Goal: Task Accomplishment & Management: Manage account settings

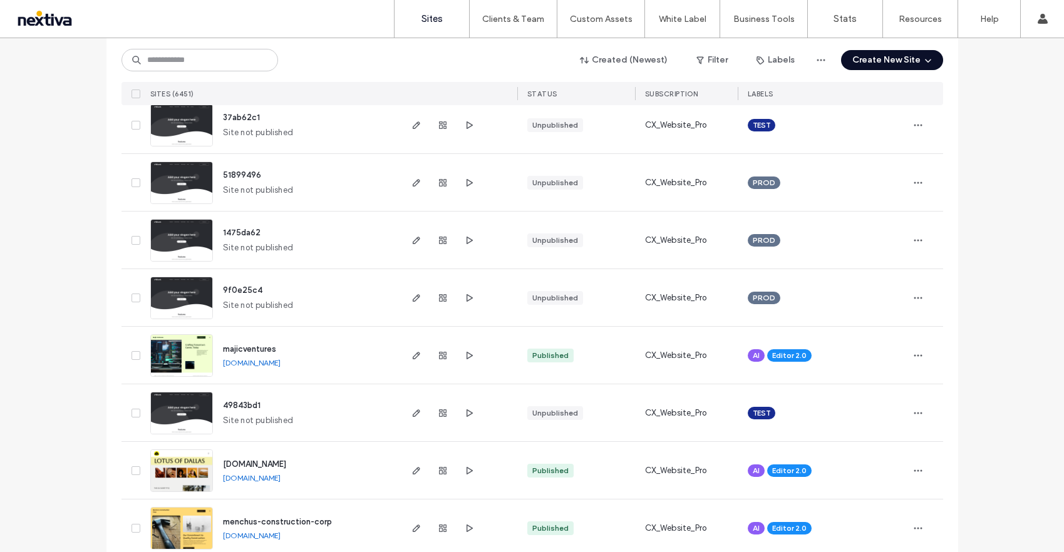
scroll to position [361, 0]
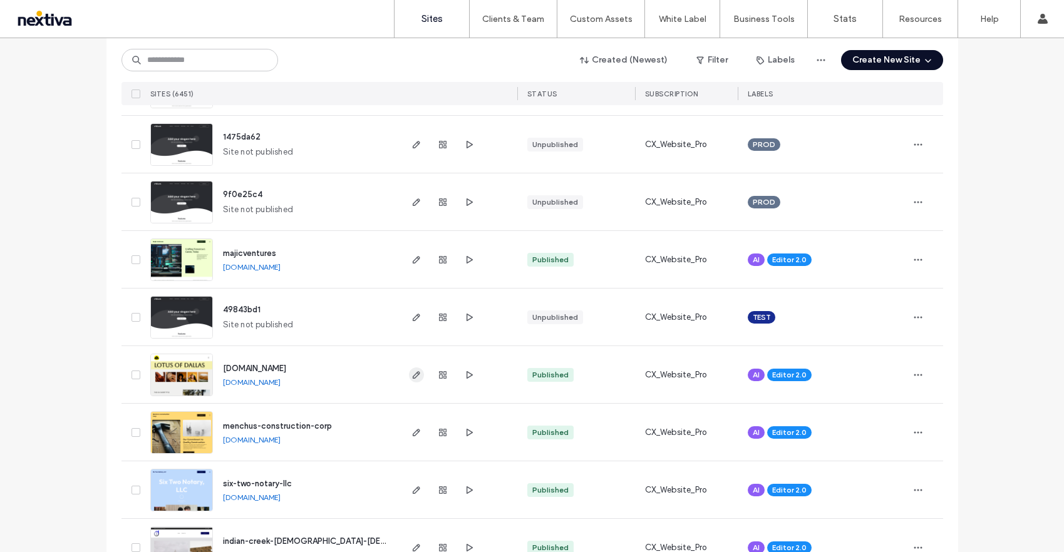
click at [414, 373] on icon "button" at bounding box center [416, 375] width 10 height 10
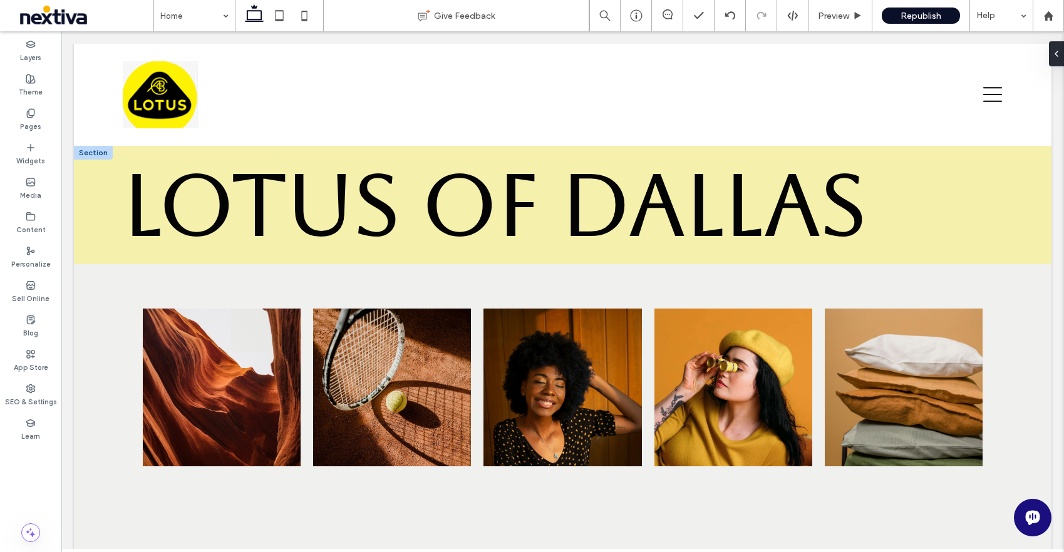
click at [136, 191] on span "Lotus of Dallas" at bounding box center [494, 205] width 743 height 98
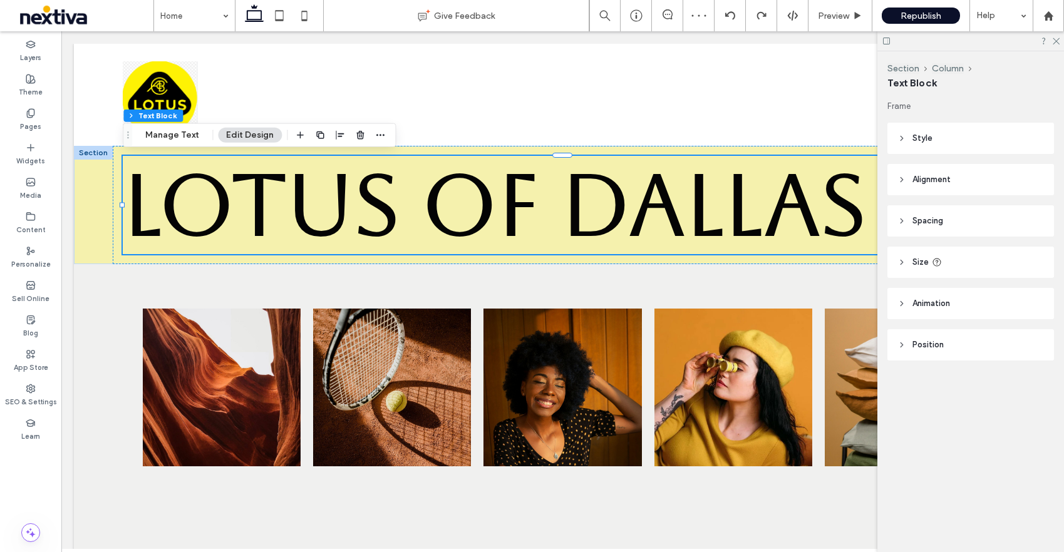
click at [301, 197] on span "Lotus of Dallas" at bounding box center [494, 205] width 743 height 98
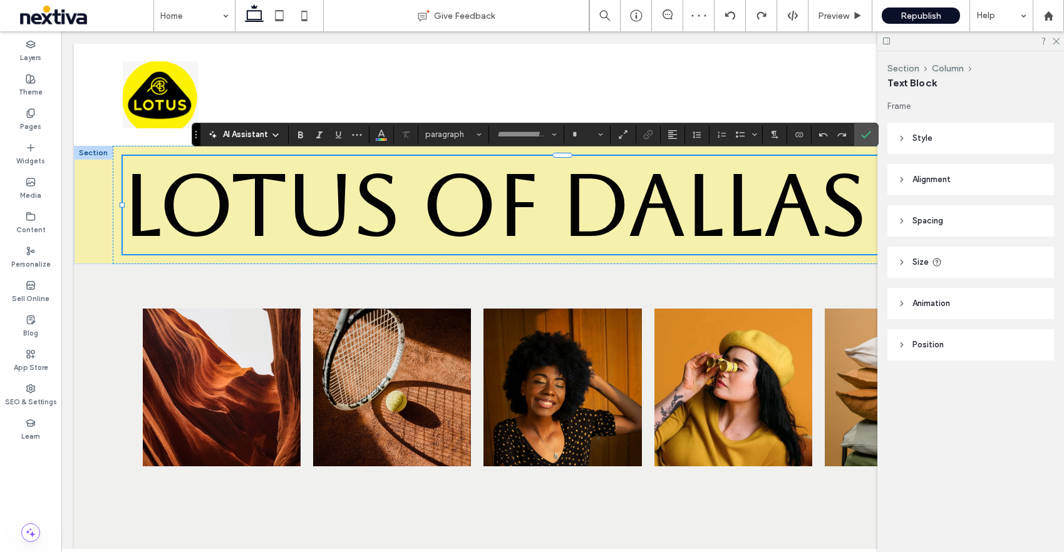
type input "*******"
type input "***"
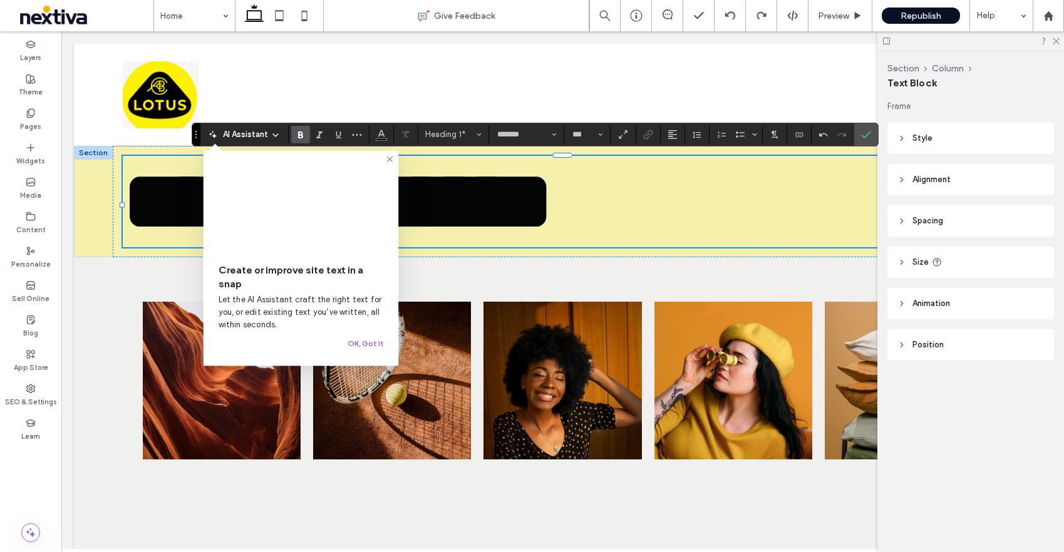
click at [386, 158] on icon at bounding box center [390, 160] width 10 height 10
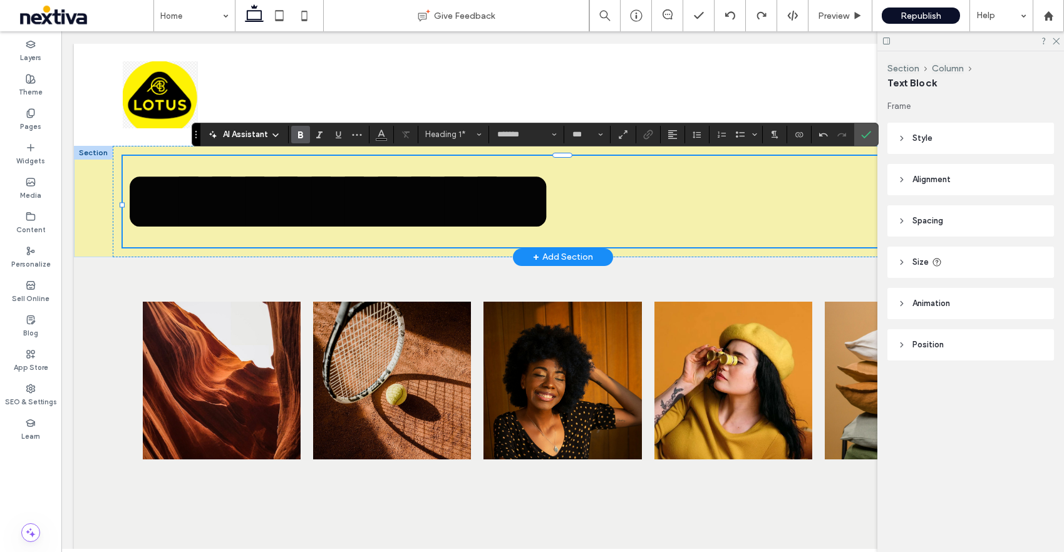
click at [442, 206] on span "**********" at bounding box center [338, 201] width 430 height 83
click at [486, 191] on span "**********" at bounding box center [305, 201] width 364 height 83
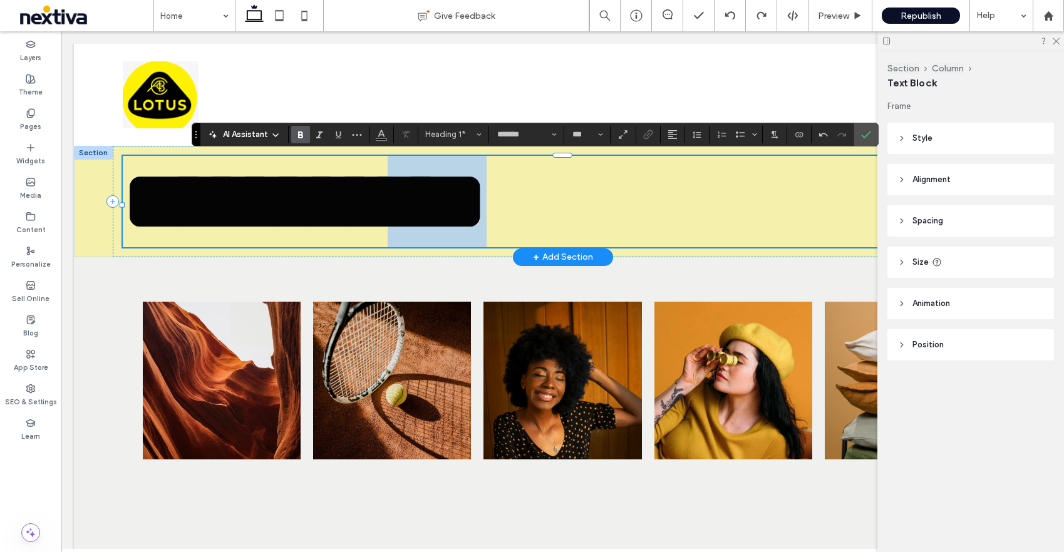
click at [486, 191] on span "**********" at bounding box center [305, 201] width 364 height 83
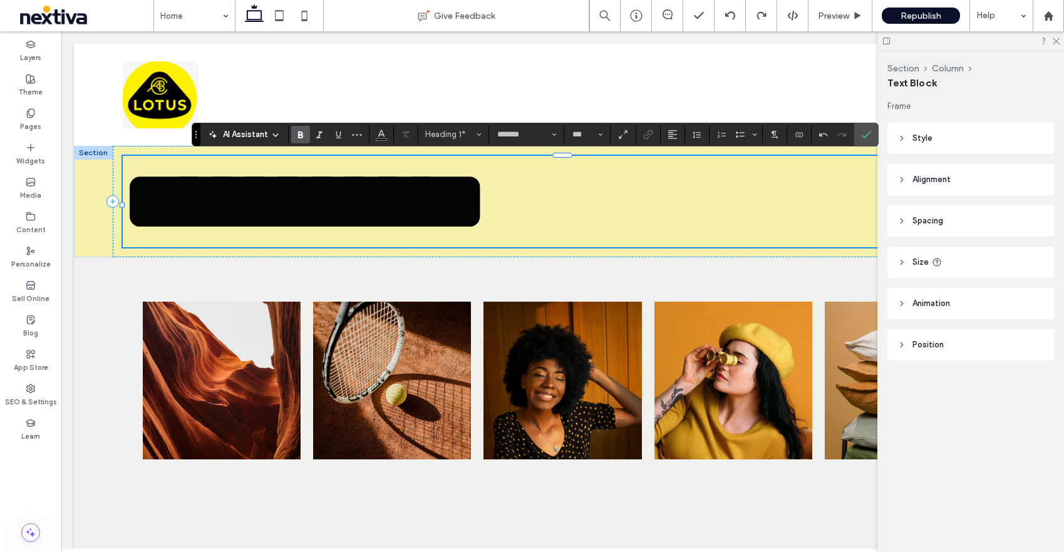
click at [681, 133] on section at bounding box center [673, 135] width 24 height 18
click at [672, 134] on use "Alignment" at bounding box center [672, 134] width 9 height 9
click at [688, 172] on div "ui.textEditor.alignment.center" at bounding box center [685, 173] width 16 height 10
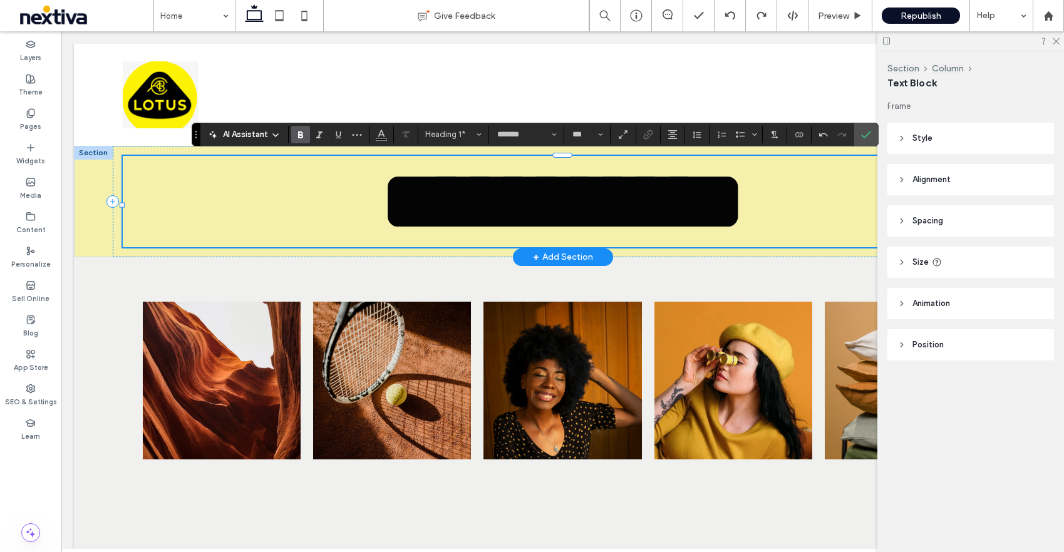
click at [489, 204] on span "**********" at bounding box center [563, 201] width 364 height 83
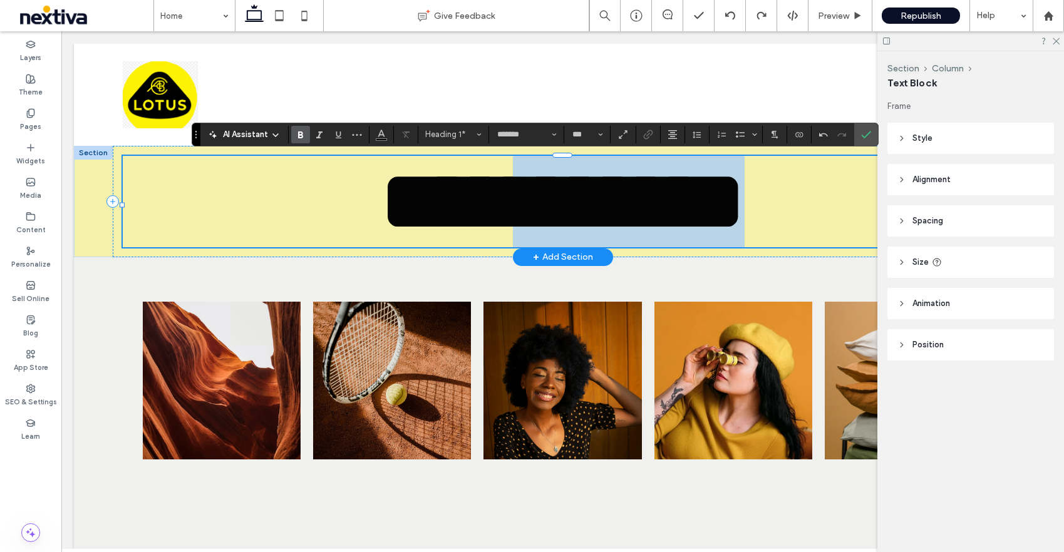
click at [489, 204] on span "**********" at bounding box center [563, 201] width 364 height 83
type input "**"
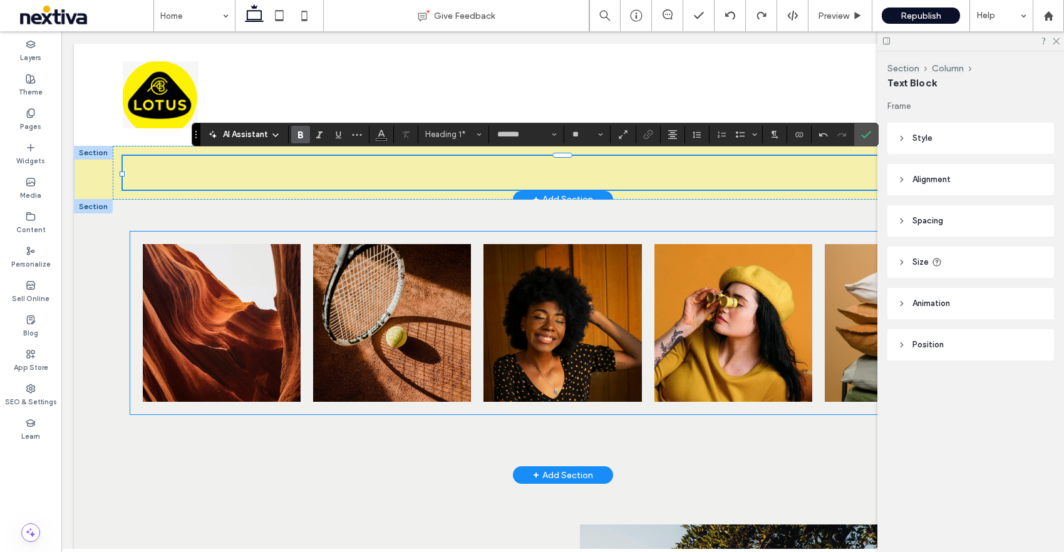
click at [213, 326] on link at bounding box center [221, 322] width 167 height 167
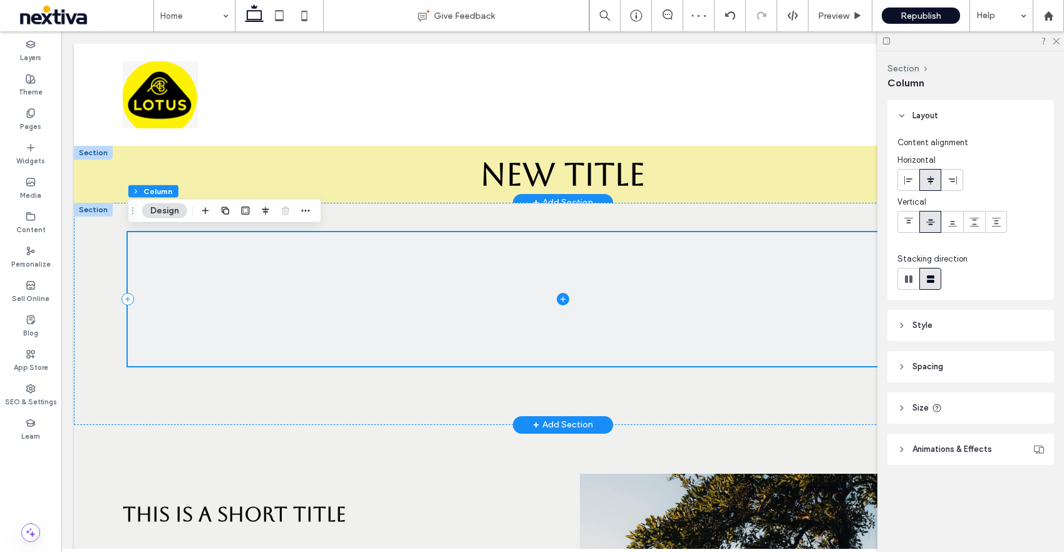
scroll to position [0, 6]
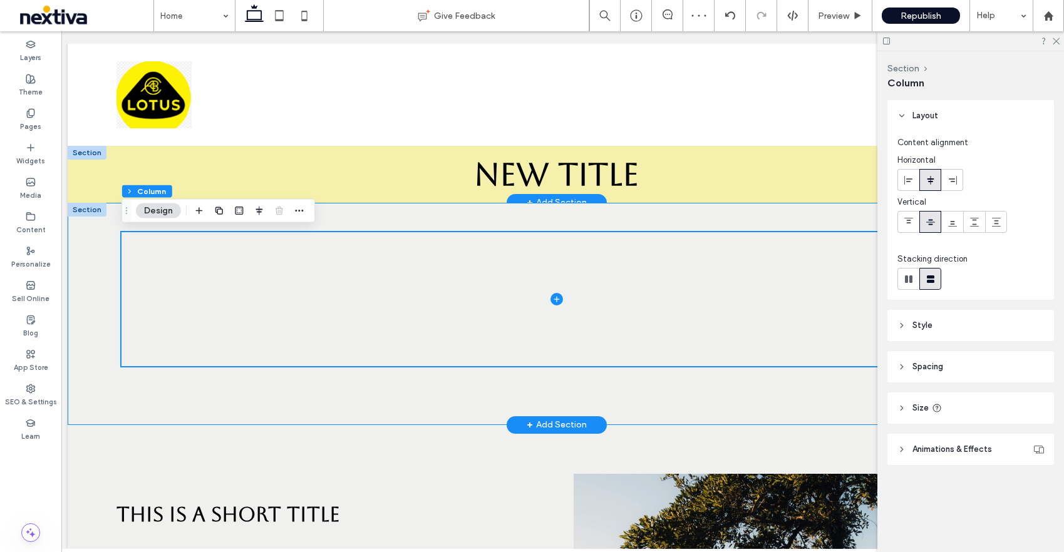
drag, startPoint x: 352, startPoint y: 226, endPoint x: 352, endPoint y: 219, distance: 7.5
click at [352, 226] on div at bounding box center [556, 314] width 977 height 222
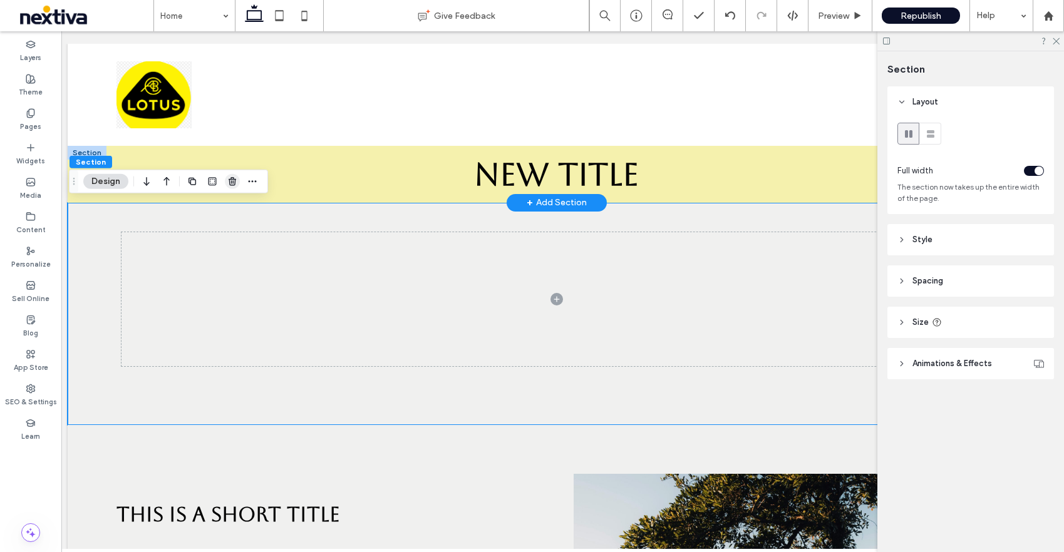
click at [232, 182] on use "button" at bounding box center [233, 181] width 8 height 8
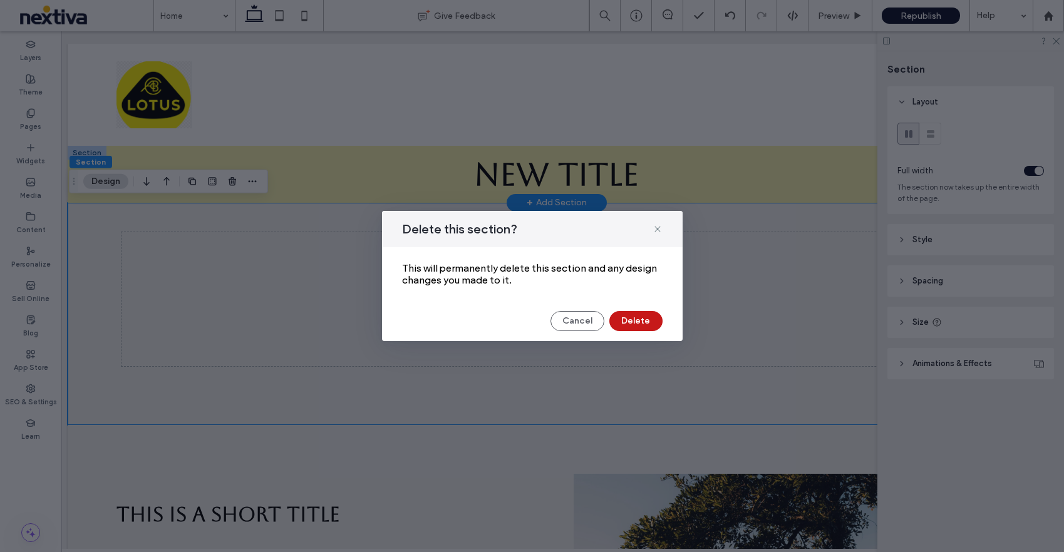
click at [637, 324] on button "Delete" at bounding box center [635, 321] width 53 height 20
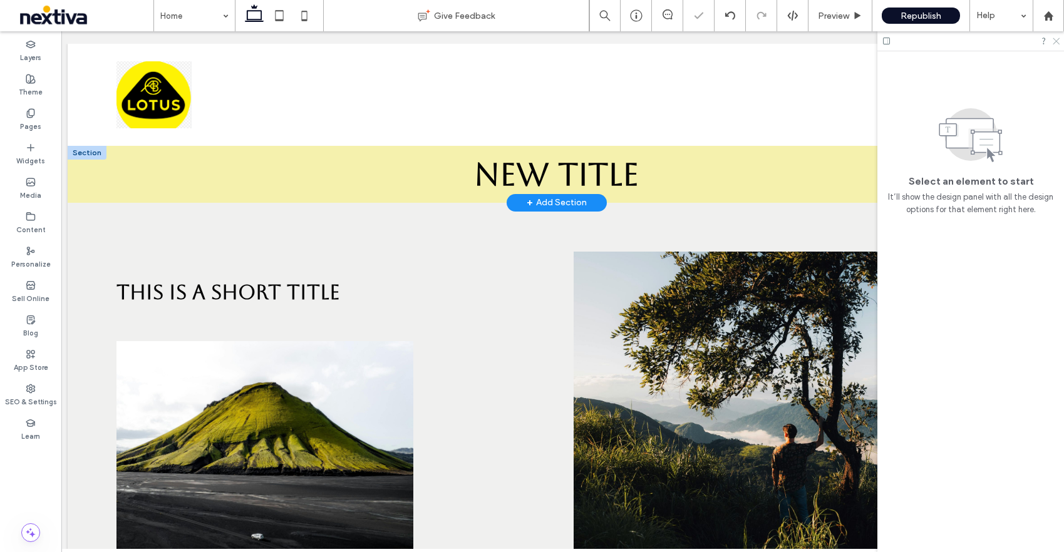
click at [1057, 43] on use at bounding box center [1055, 41] width 7 height 7
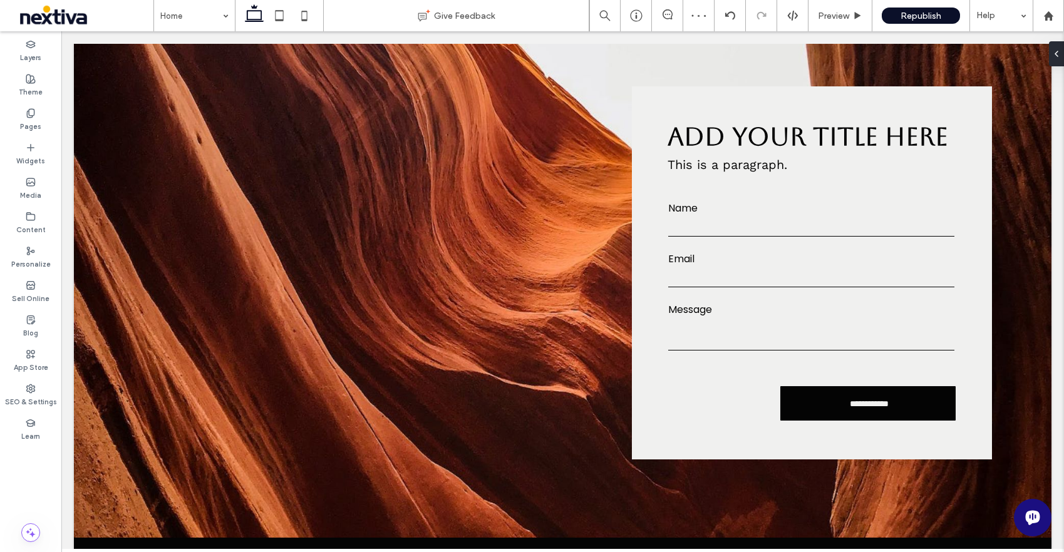
scroll to position [777, 0]
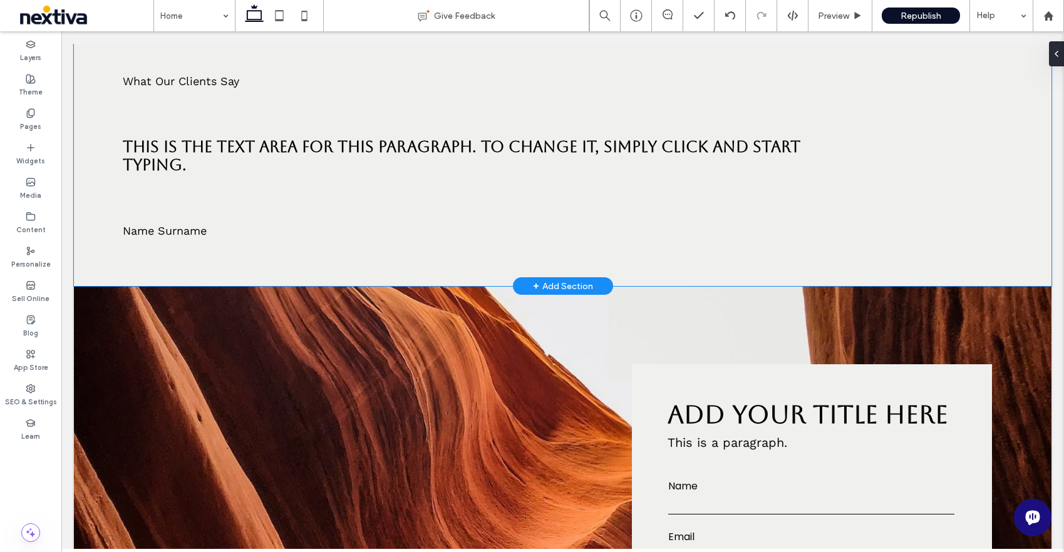
click at [334, 269] on div "What Our Clients Say This is the text area for this paragraph. To change it, si…" at bounding box center [562, 155] width 977 height 261
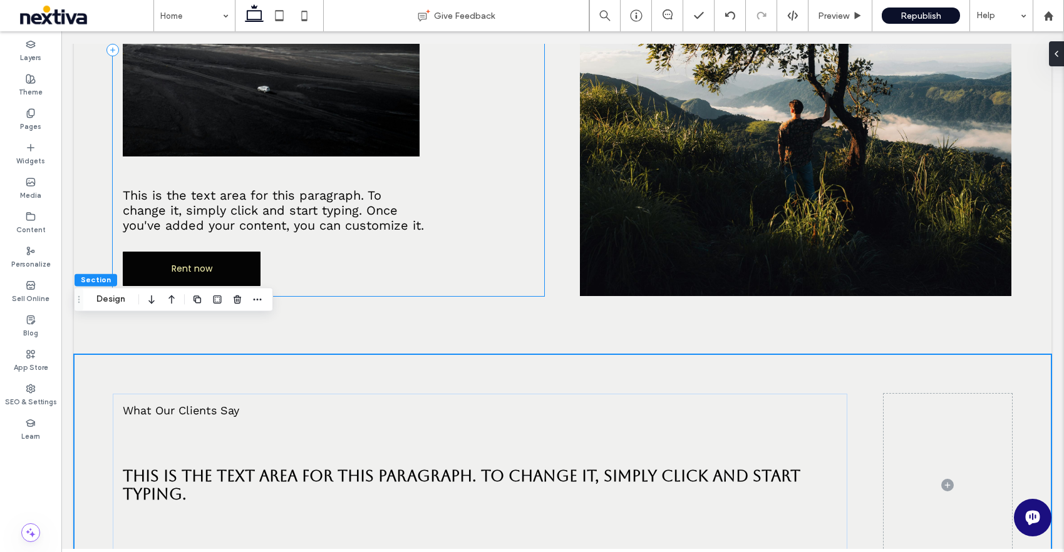
scroll to position [365, 0]
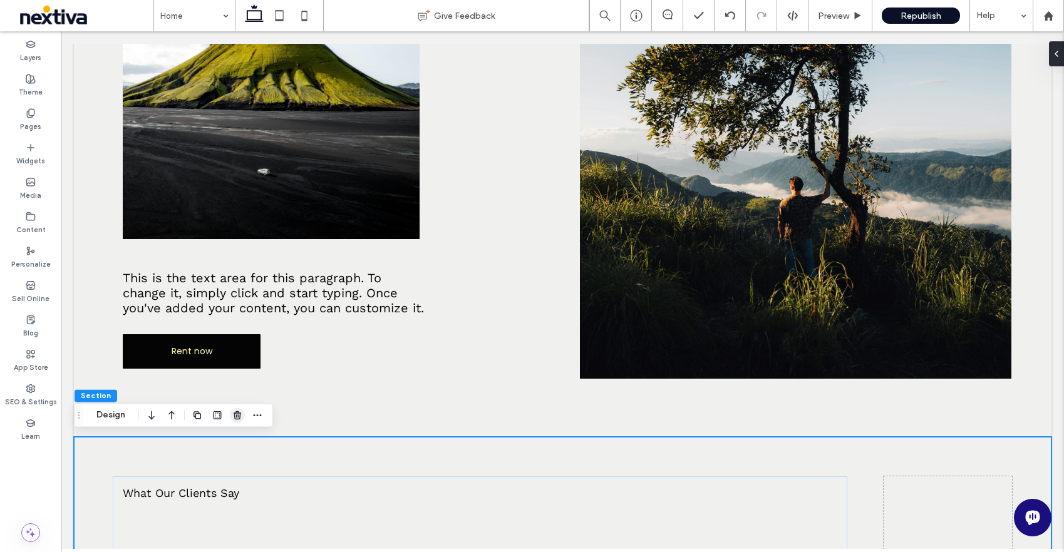
click at [238, 414] on use "button" at bounding box center [238, 415] width 8 height 8
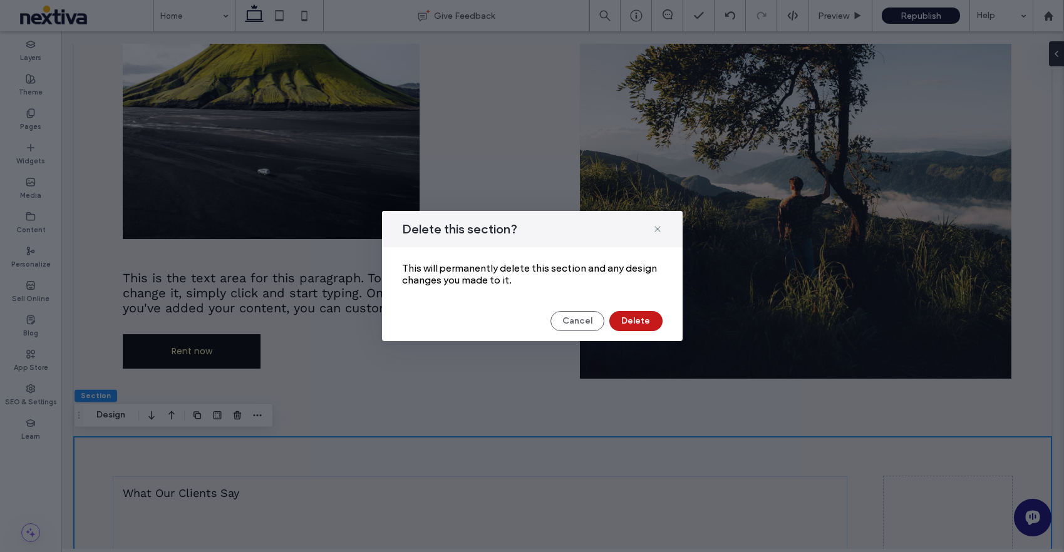
click at [622, 321] on button "Delete" at bounding box center [635, 321] width 53 height 20
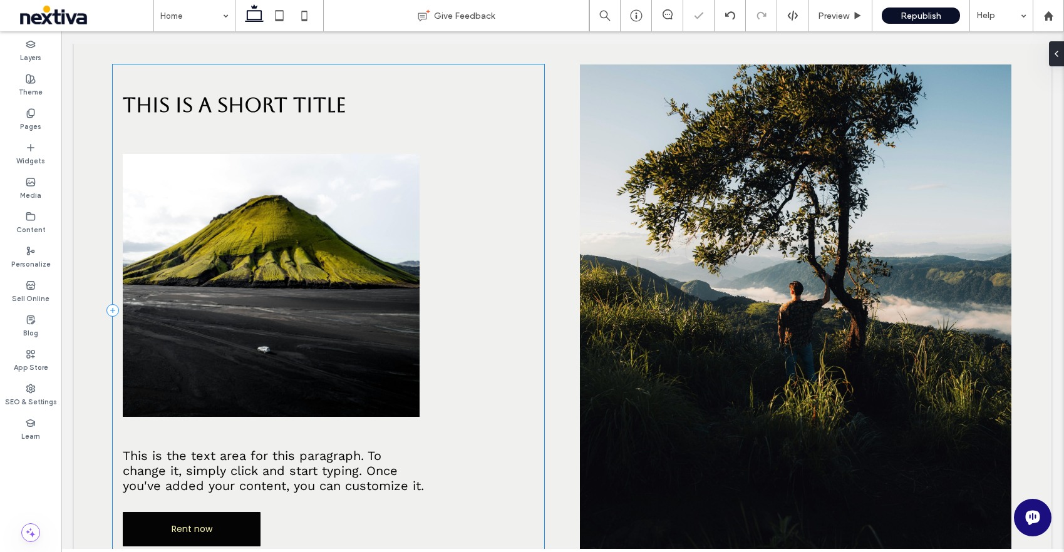
scroll to position [0, 0]
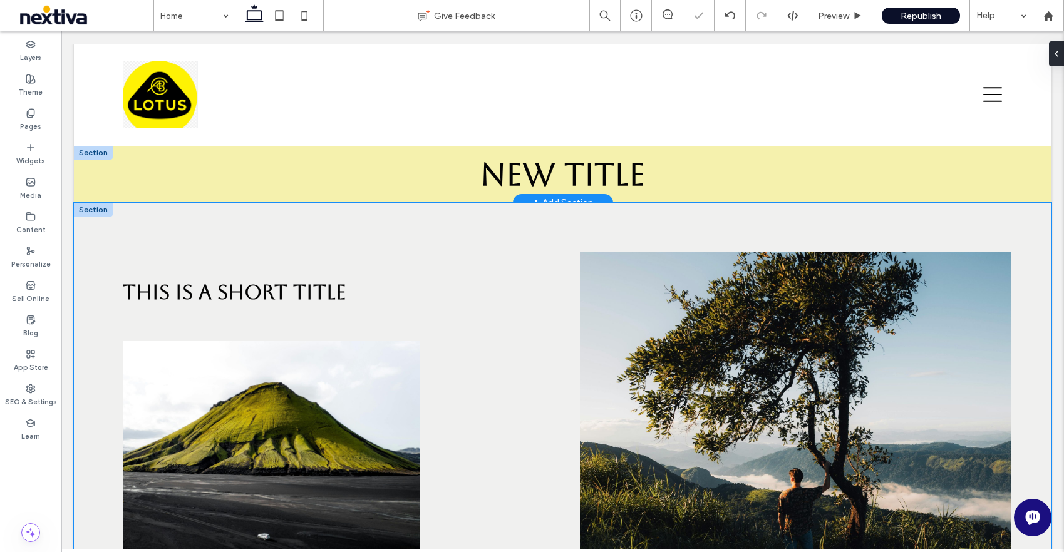
click at [391, 232] on div "This is a short title This is the text area for this paragraph. To change it, s…" at bounding box center [562, 503] width 977 height 600
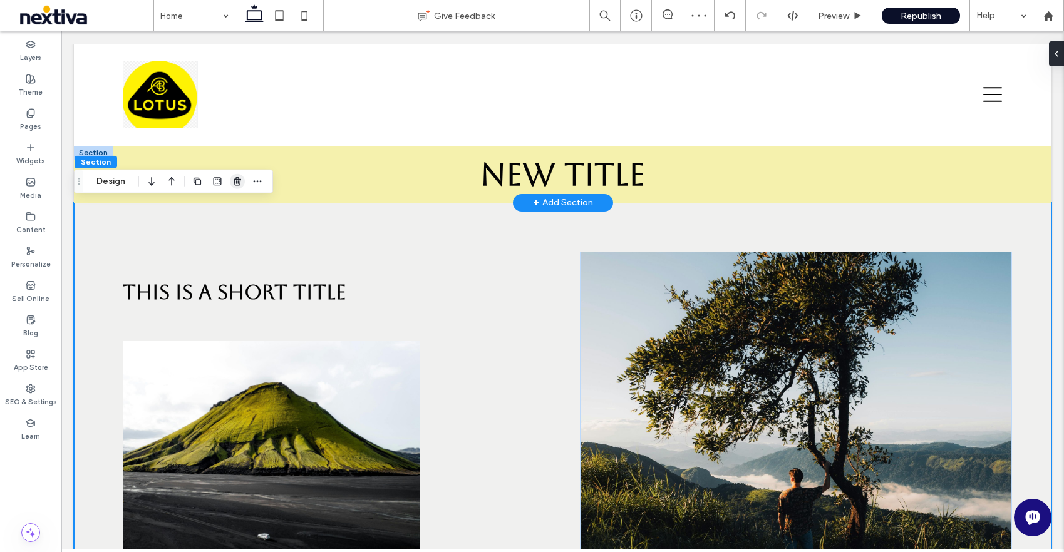
click at [235, 177] on icon "button" at bounding box center [237, 182] width 10 height 10
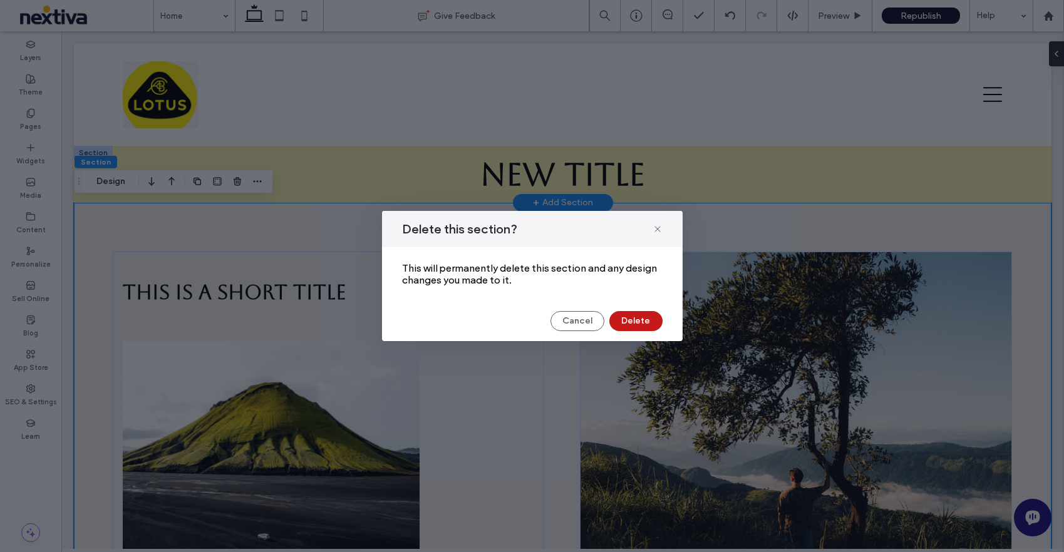
click at [644, 322] on button "Delete" at bounding box center [635, 321] width 53 height 20
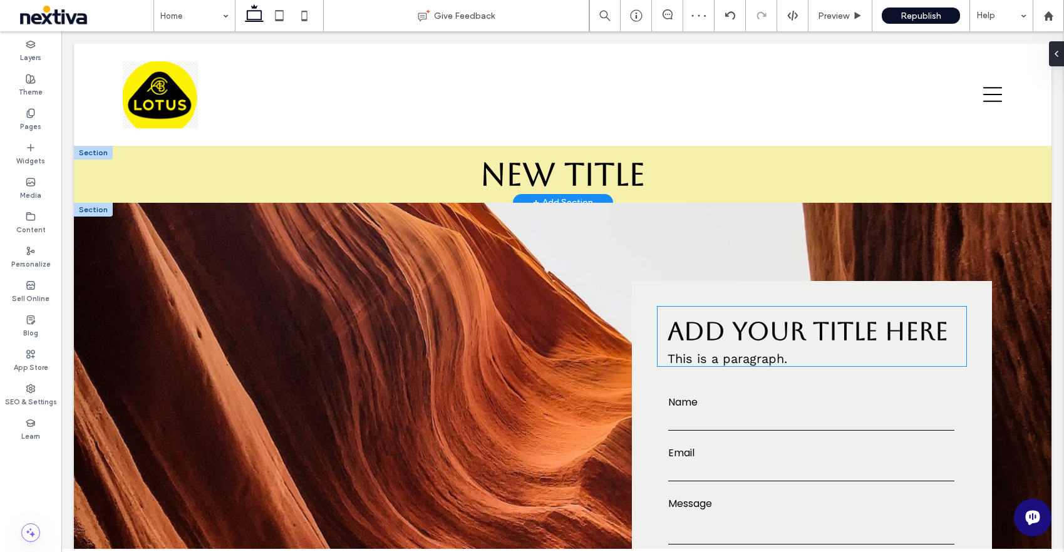
click at [692, 313] on div "Add your title here This is a paragraph." at bounding box center [811, 336] width 309 height 59
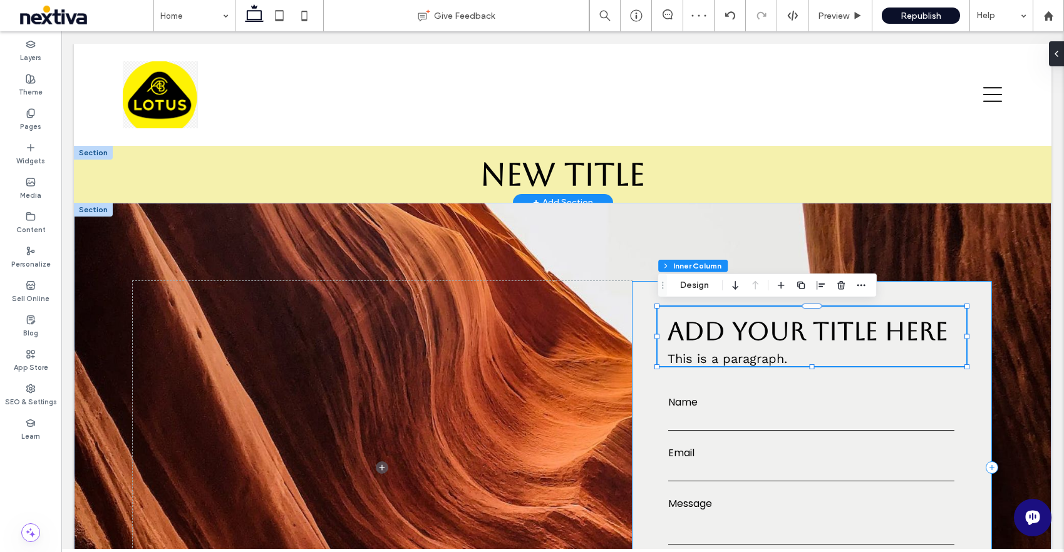
click at [645, 303] on div "**********" at bounding box center [812, 467] width 360 height 373
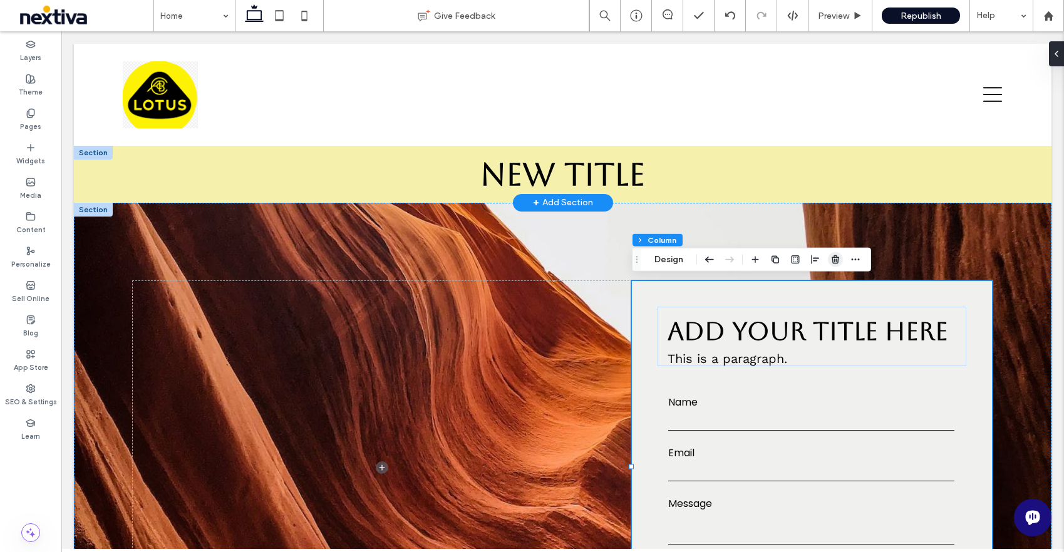
click at [840, 255] on span "button" at bounding box center [835, 259] width 15 height 15
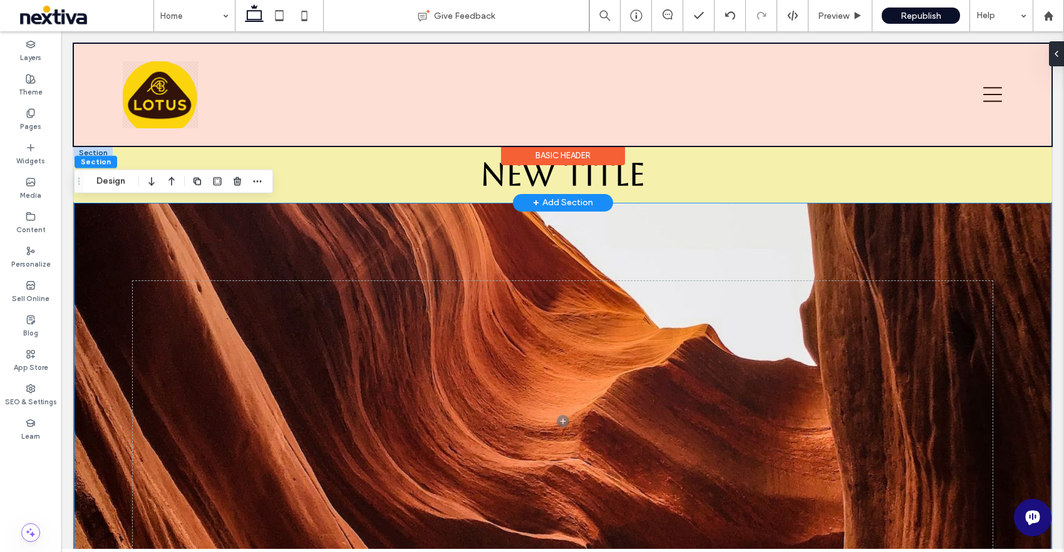
click at [157, 105] on div at bounding box center [562, 95] width 977 height 102
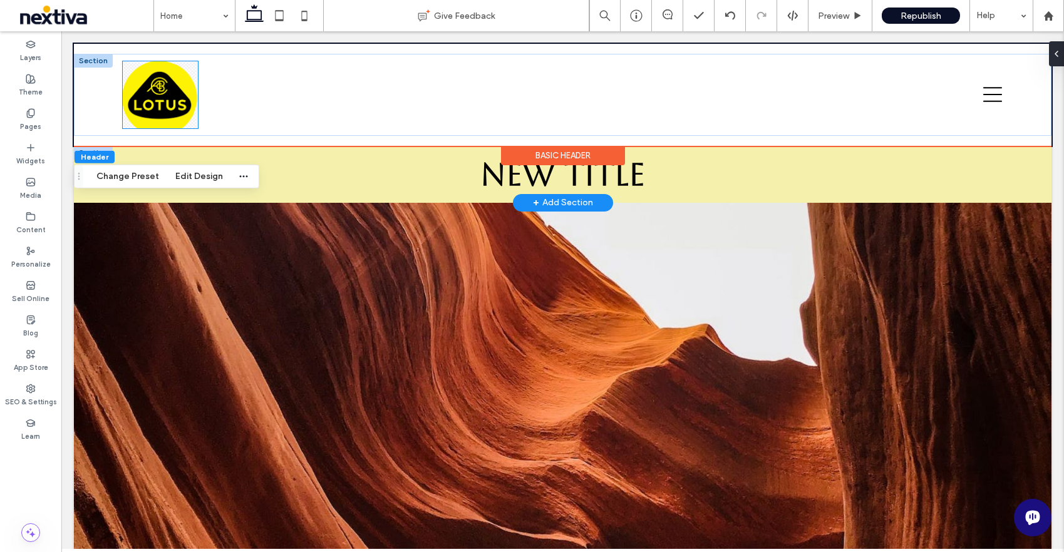
click at [166, 103] on img at bounding box center [160, 94] width 75 height 67
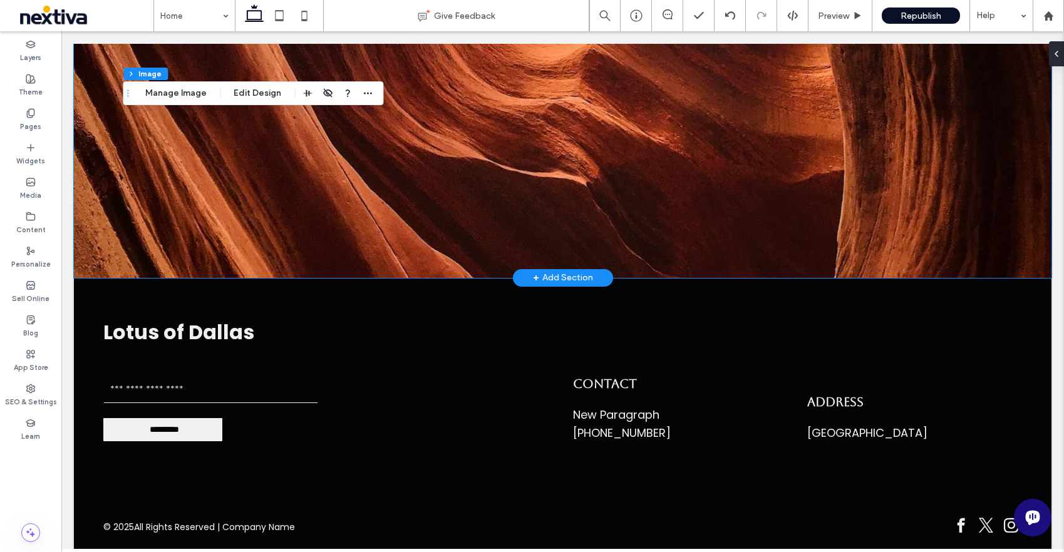
scroll to position [373, 0]
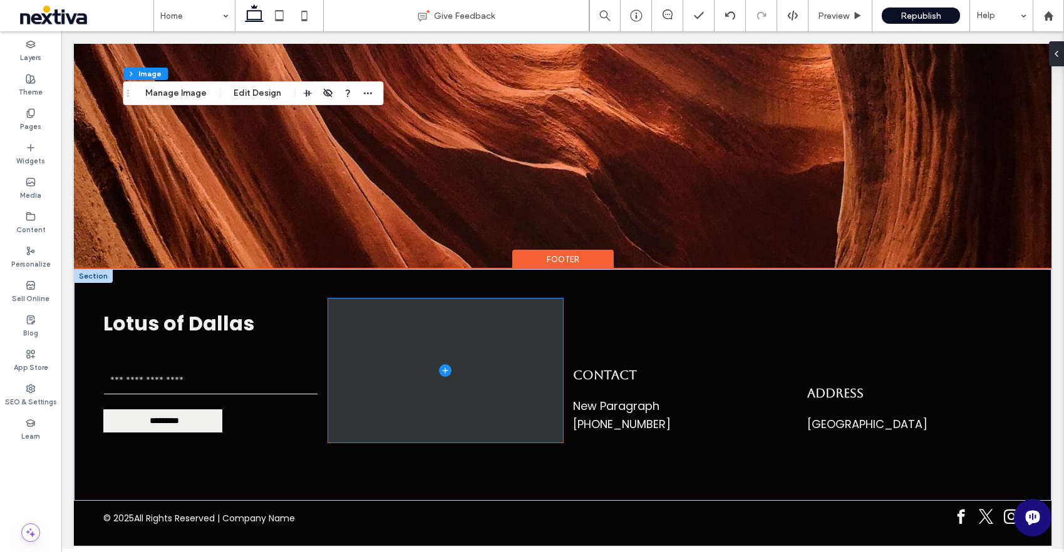
click at [436, 361] on span at bounding box center [445, 371] width 235 height 144
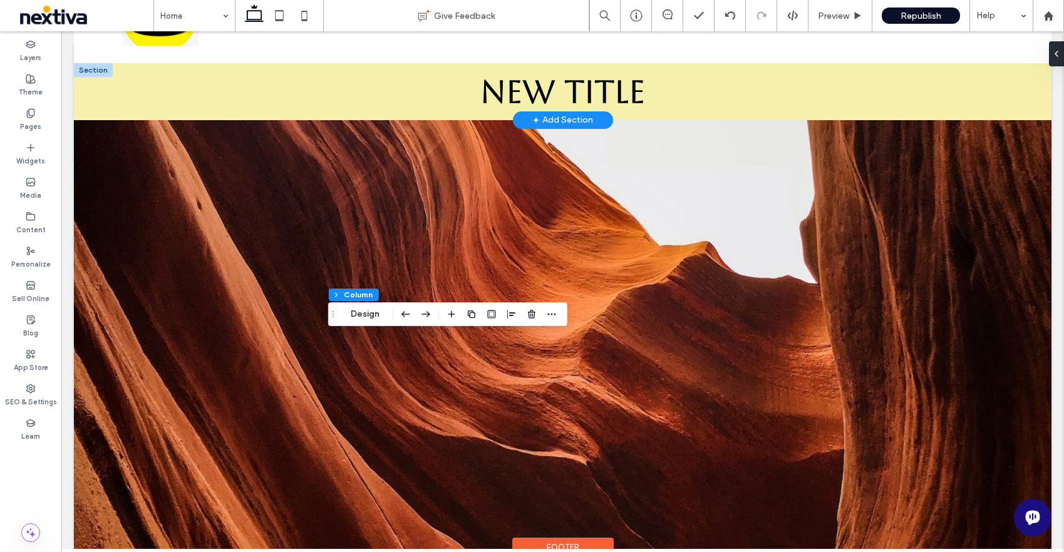
scroll to position [0, 0]
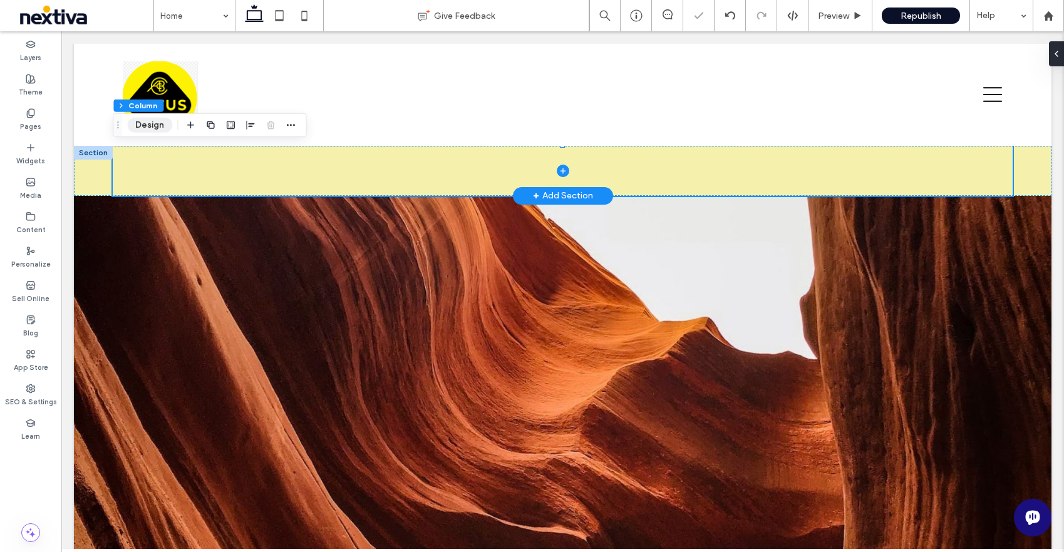
click at [147, 123] on button "Design" at bounding box center [149, 125] width 45 height 15
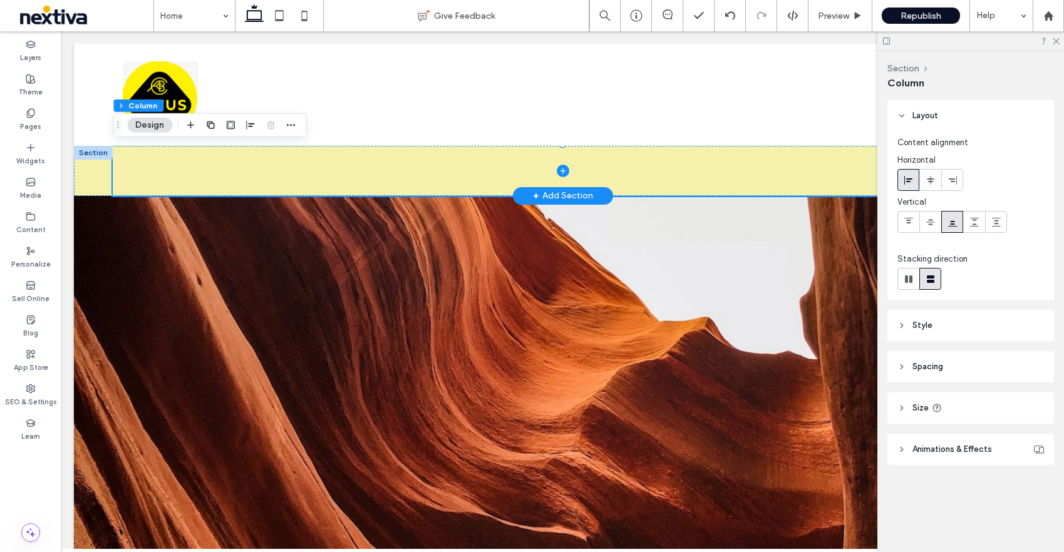
click at [902, 321] on header "Style" at bounding box center [970, 325] width 167 height 31
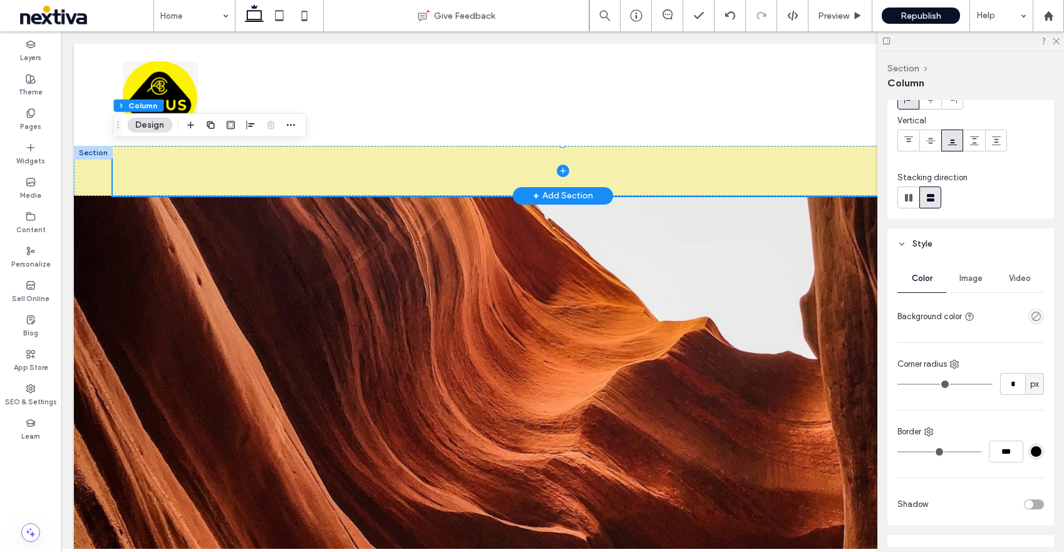
scroll to position [116, 0]
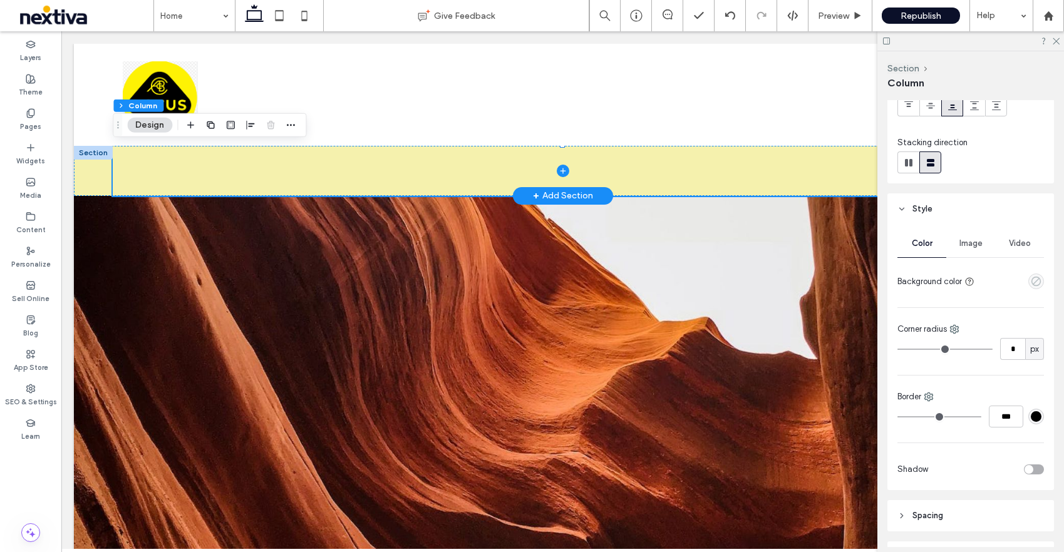
click at [1034, 279] on icon "empty color" at bounding box center [1036, 281] width 11 height 11
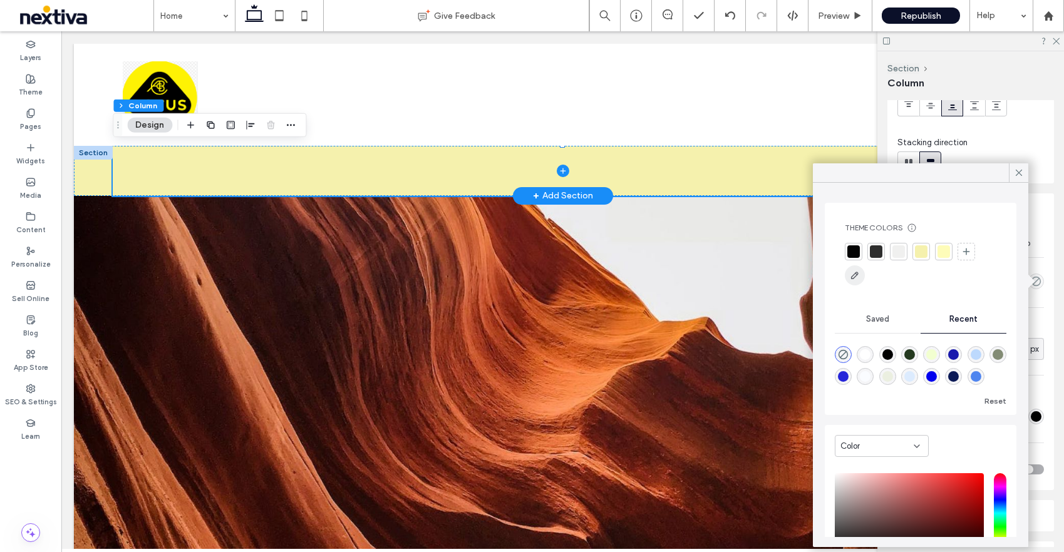
click at [857, 274] on use "button" at bounding box center [855, 276] width 8 height 8
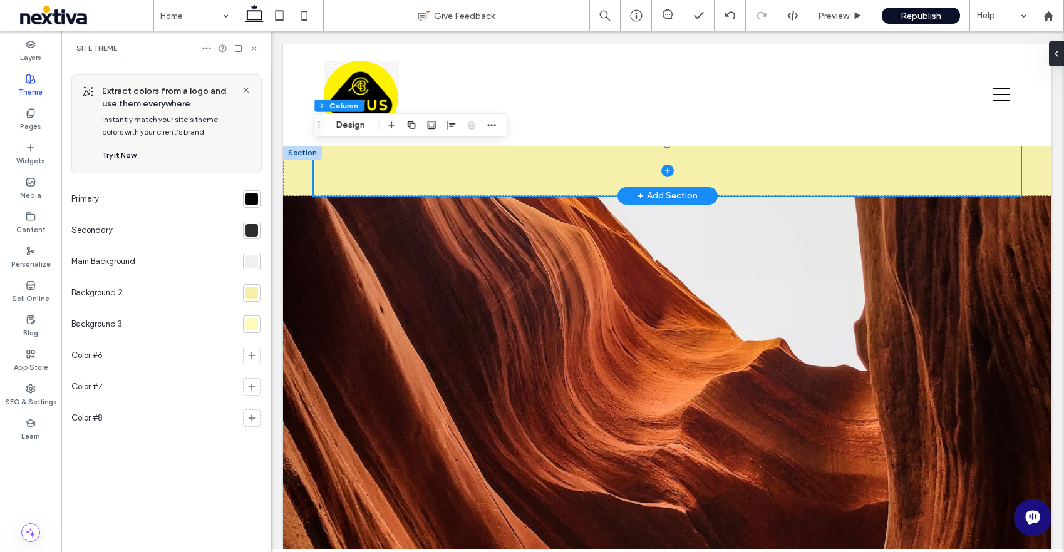
click at [254, 295] on div at bounding box center [251, 293] width 13 height 13
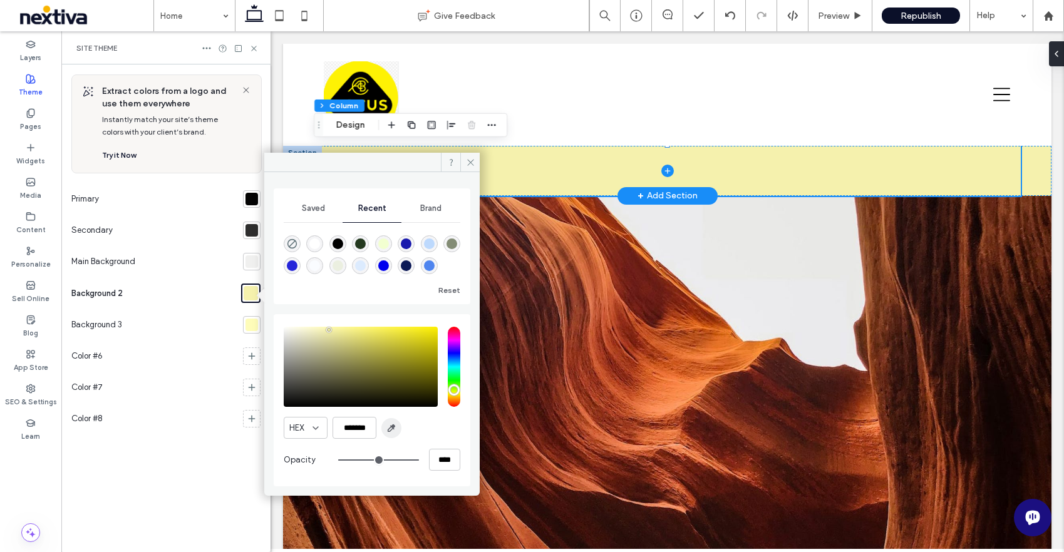
click at [391, 428] on icon "button" at bounding box center [391, 428] width 10 height 10
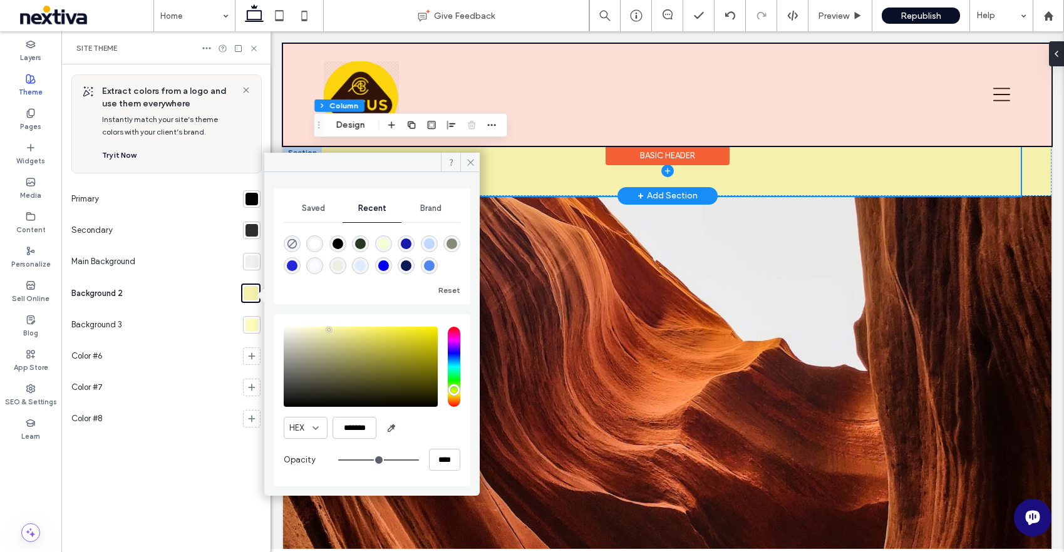
type input "*******"
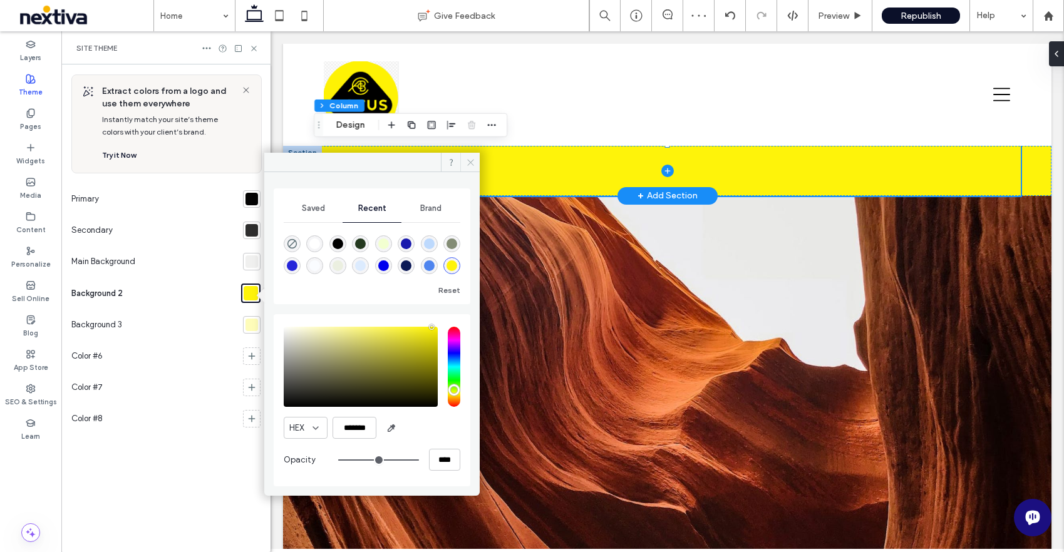
click at [470, 160] on icon at bounding box center [470, 162] width 9 height 9
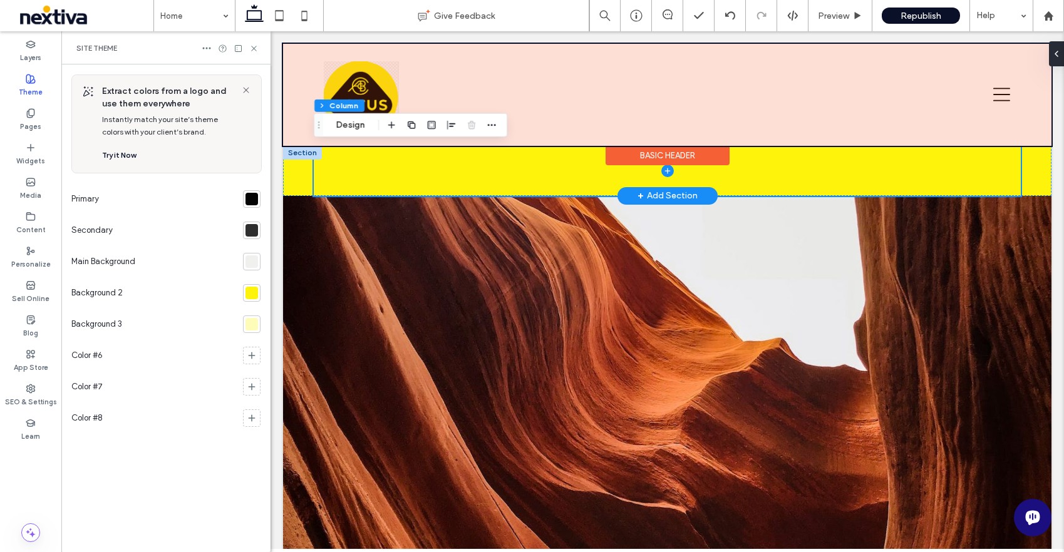
click at [371, 75] on div at bounding box center [667, 95] width 768 height 102
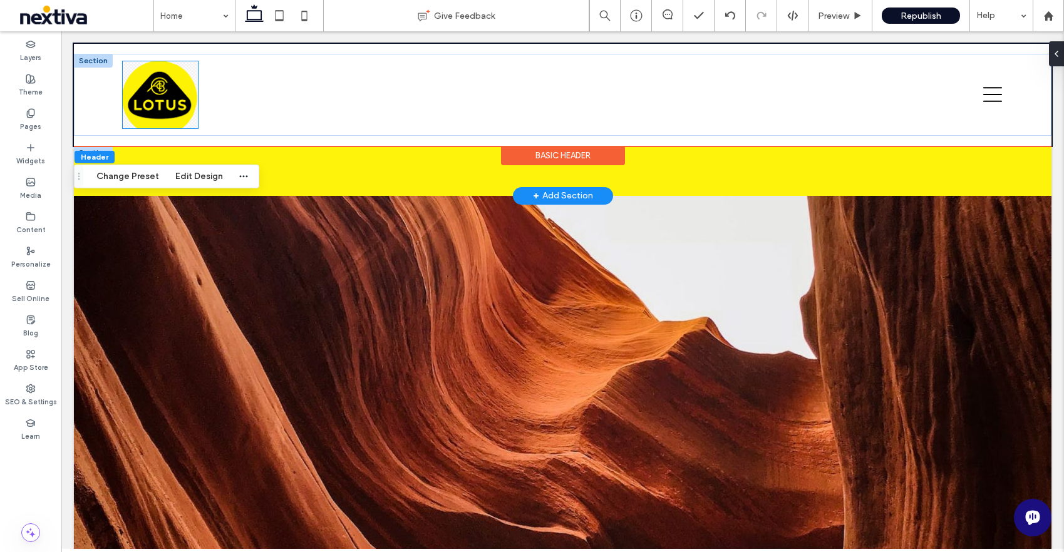
click at [153, 89] on img at bounding box center [160, 94] width 75 height 67
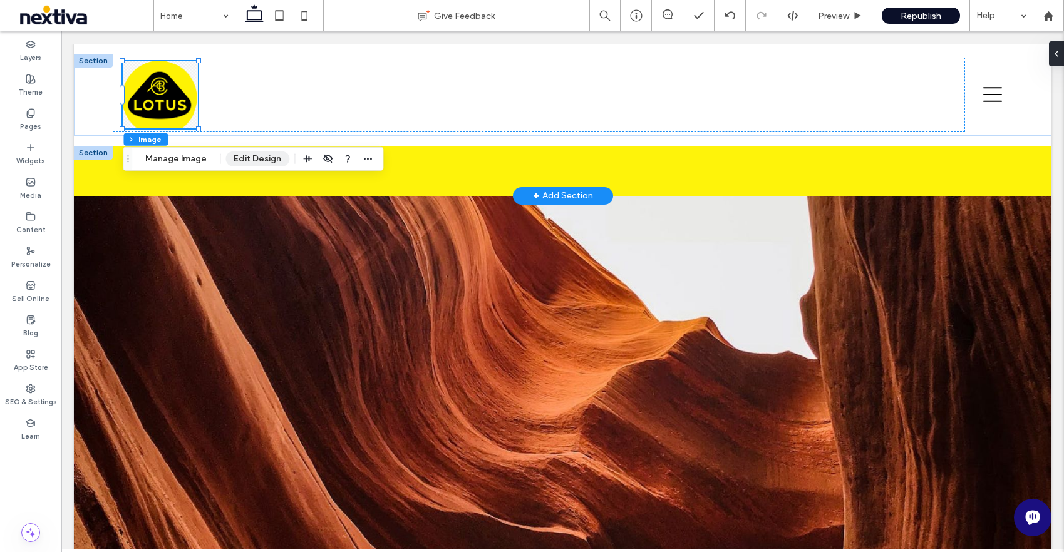
click at [264, 160] on button "Edit Design" at bounding box center [257, 159] width 64 height 15
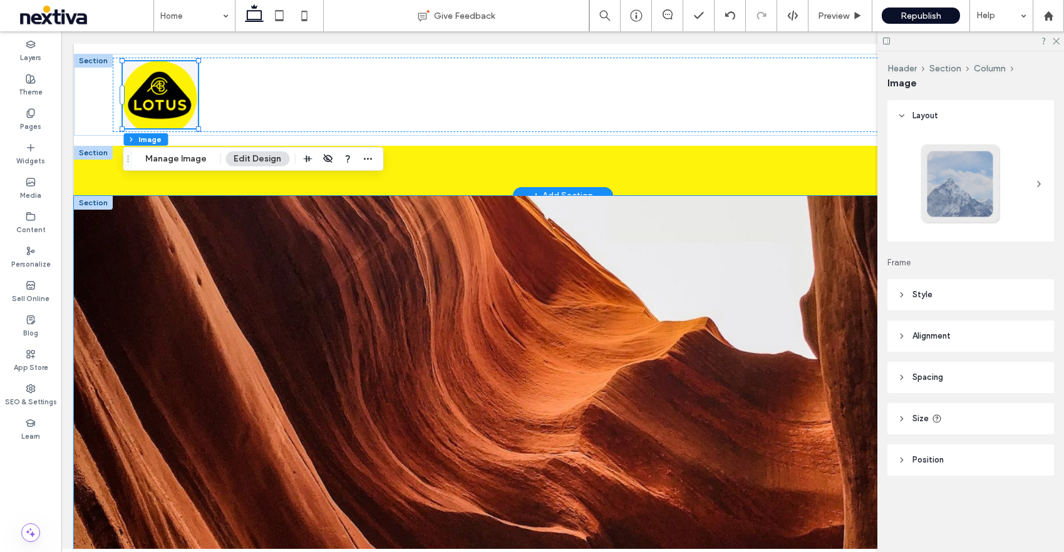
click at [827, 218] on div at bounding box center [562, 414] width 977 height 437
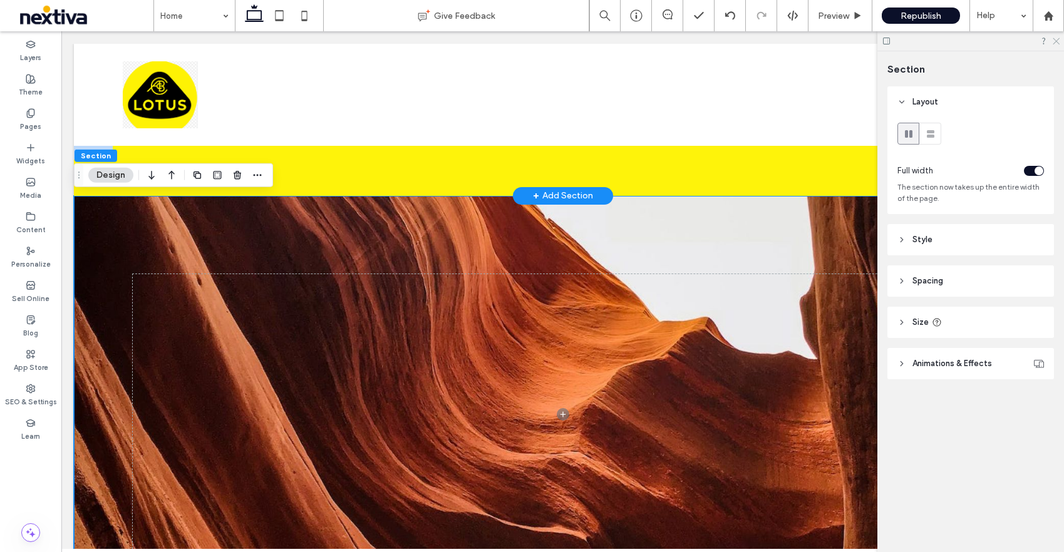
click at [1054, 43] on use at bounding box center [1055, 41] width 7 height 7
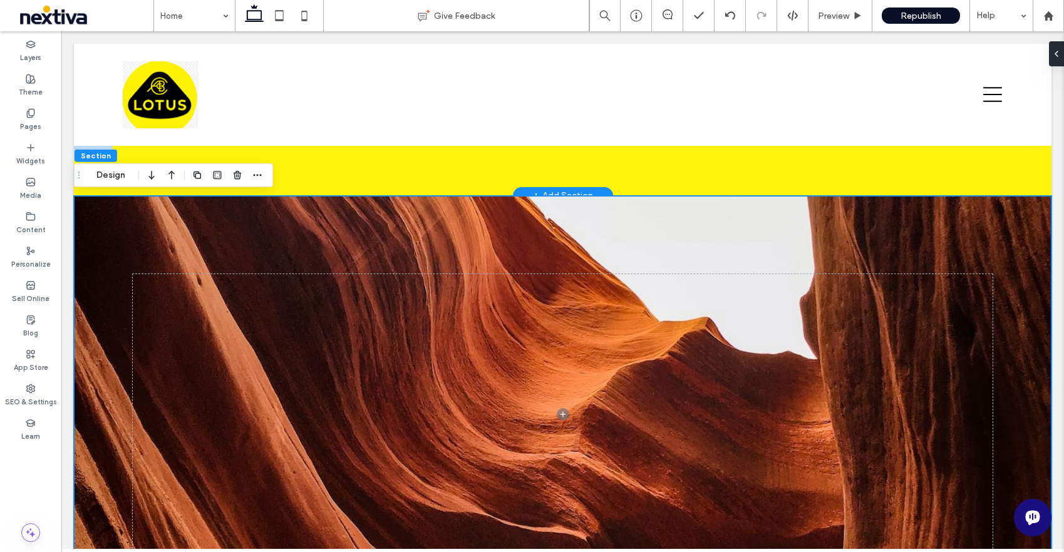
click at [580, 231] on div at bounding box center [562, 414] width 977 height 437
click at [622, 244] on div at bounding box center [562, 414] width 977 height 437
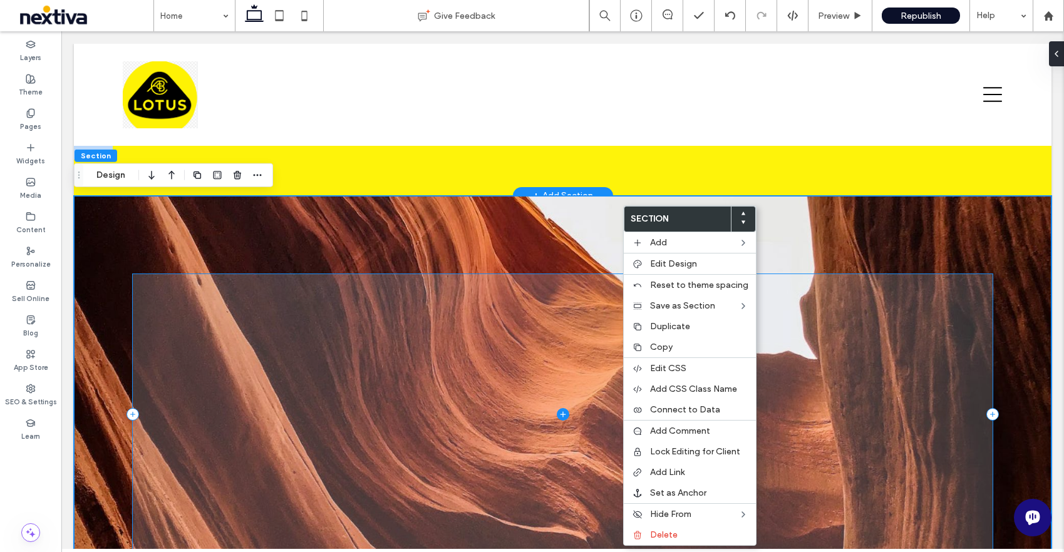
click at [613, 335] on span at bounding box center [563, 414] width 860 height 280
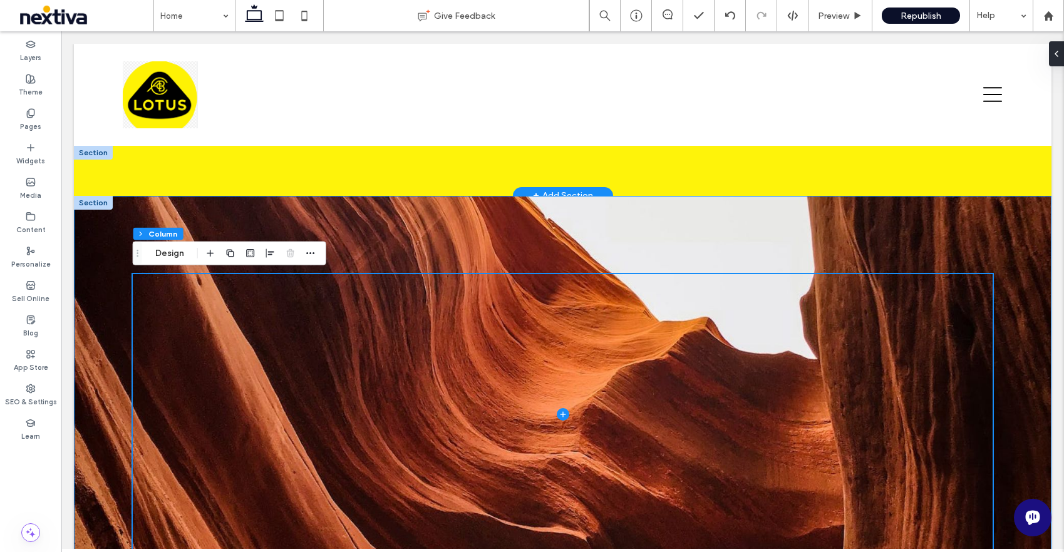
click at [646, 229] on div at bounding box center [562, 414] width 977 height 437
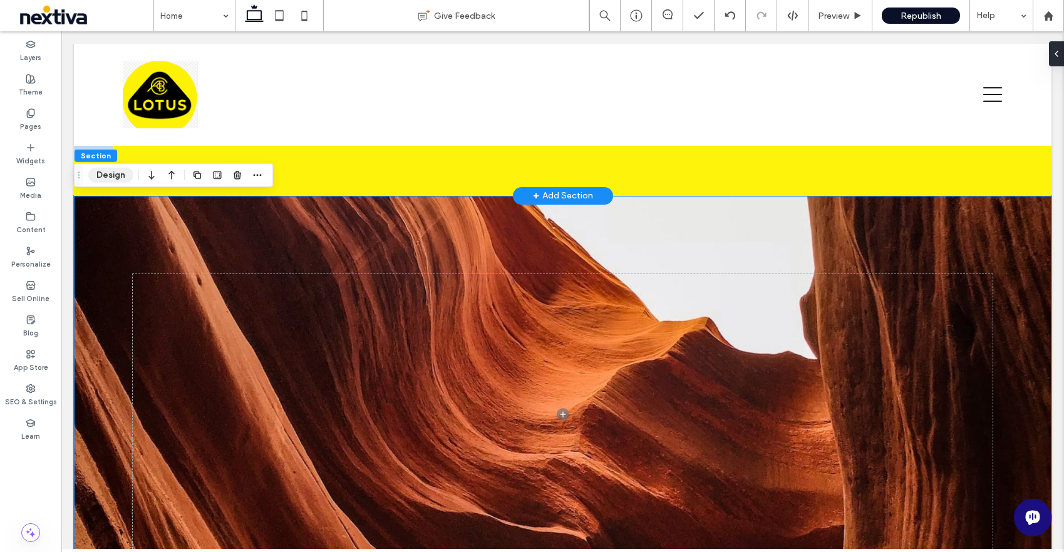
click at [115, 182] on button "Design" at bounding box center [110, 175] width 45 height 15
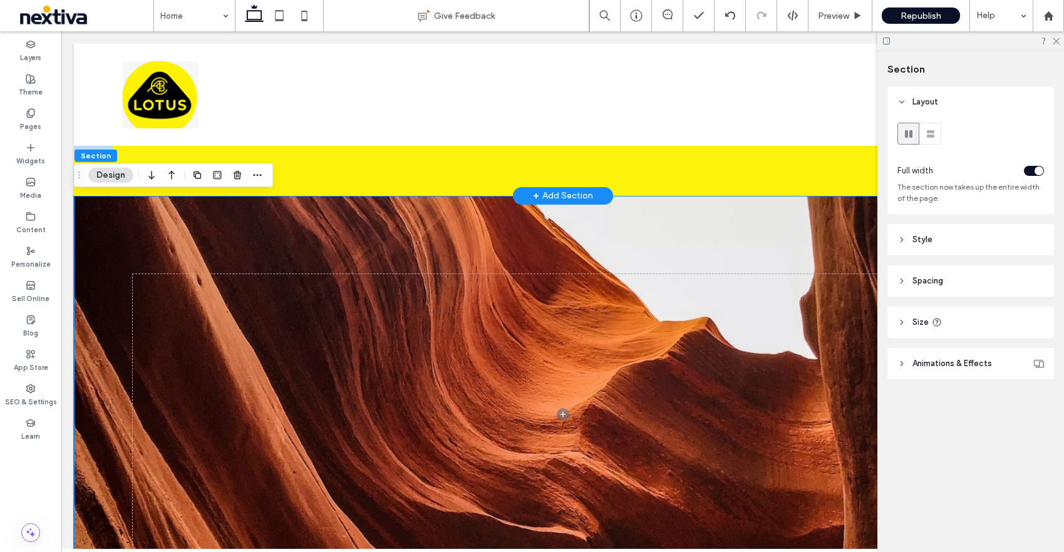
click at [899, 240] on icon at bounding box center [901, 239] width 9 height 9
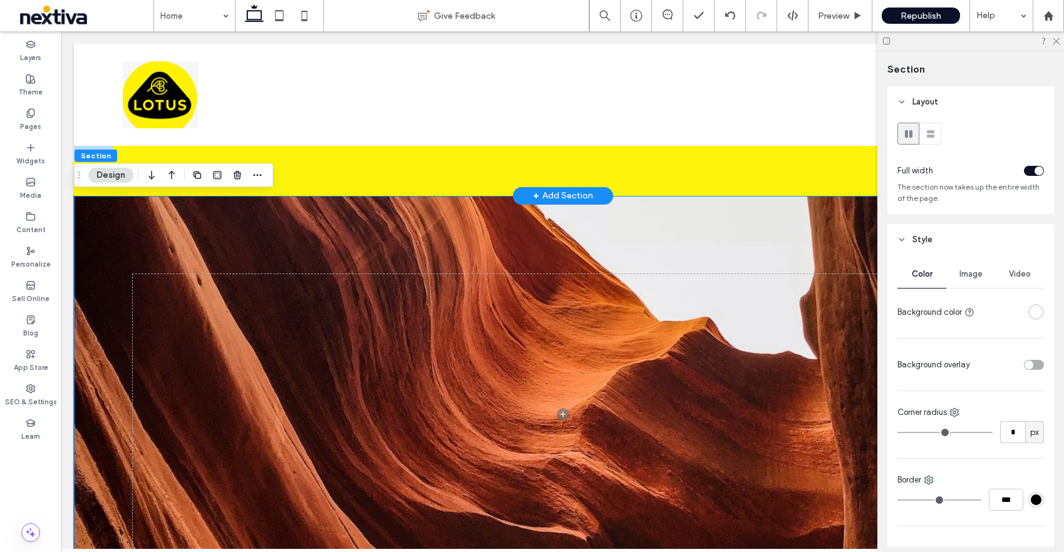
click at [974, 276] on span "Image" at bounding box center [970, 274] width 23 height 10
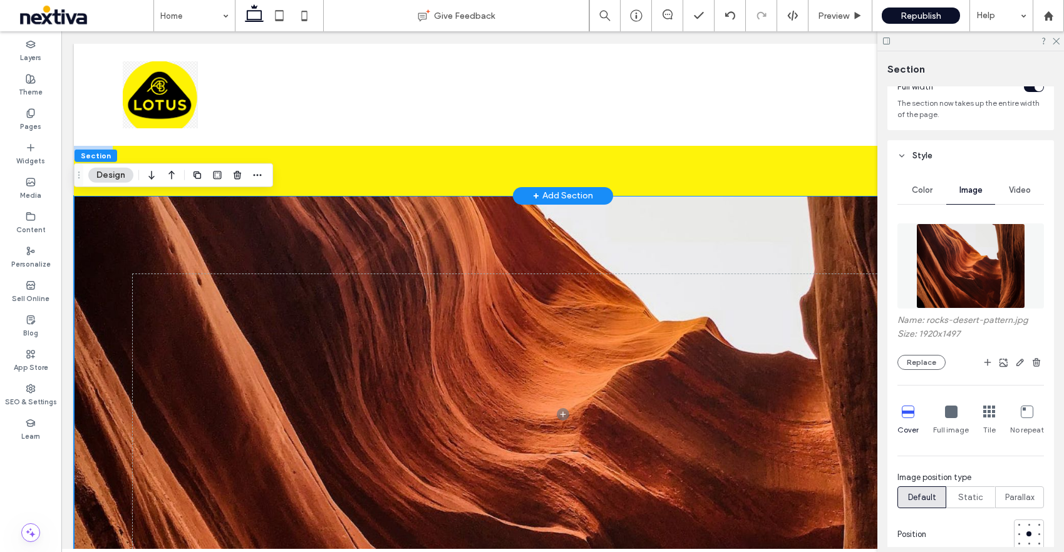
scroll to position [101, 0]
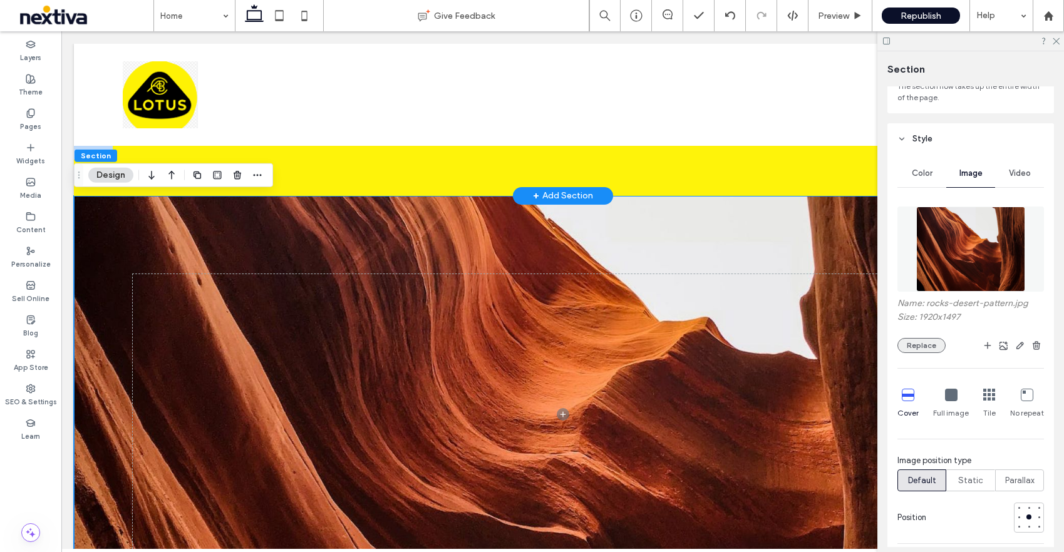
click at [929, 349] on button "Replace" at bounding box center [921, 345] width 48 height 15
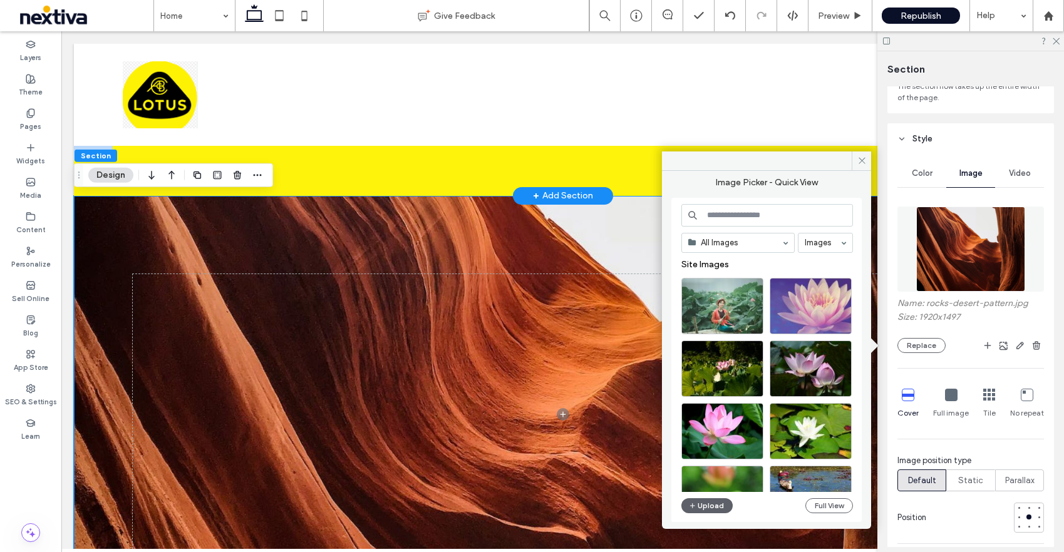
click at [741, 222] on input at bounding box center [767, 215] width 172 height 23
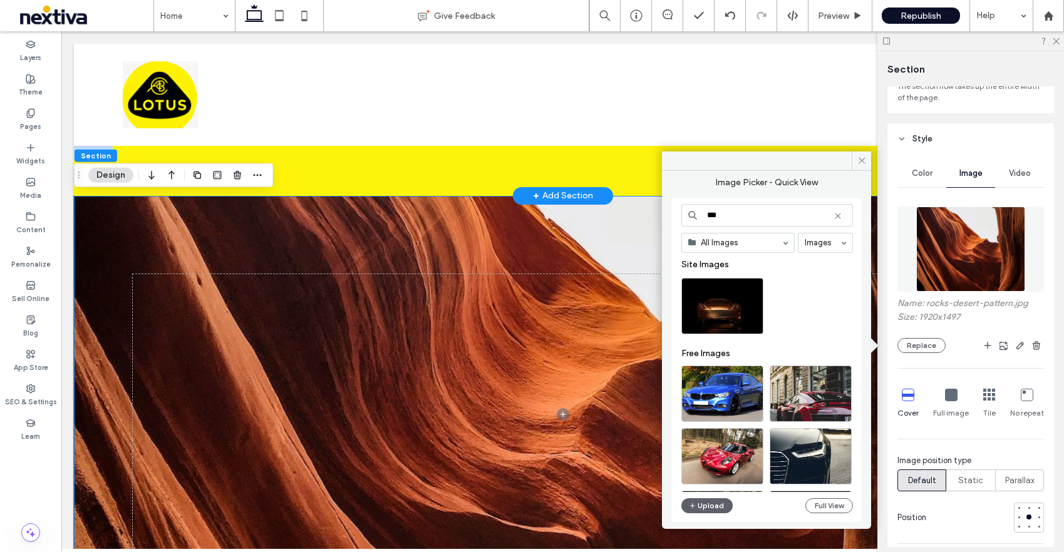
click at [741, 222] on input "***" at bounding box center [767, 215] width 172 height 23
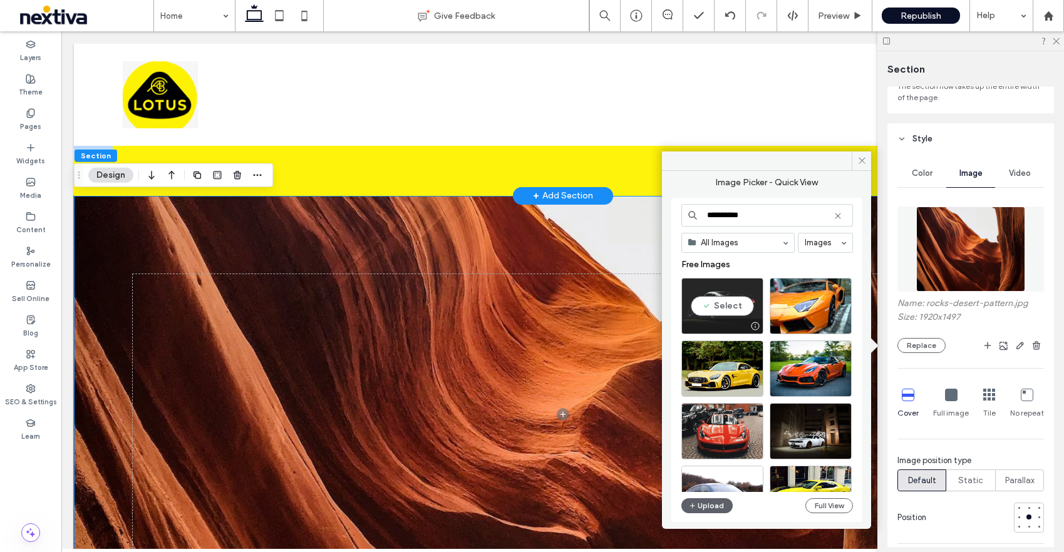
type input "**********"
click at [741, 296] on div "Select" at bounding box center [722, 306] width 82 height 56
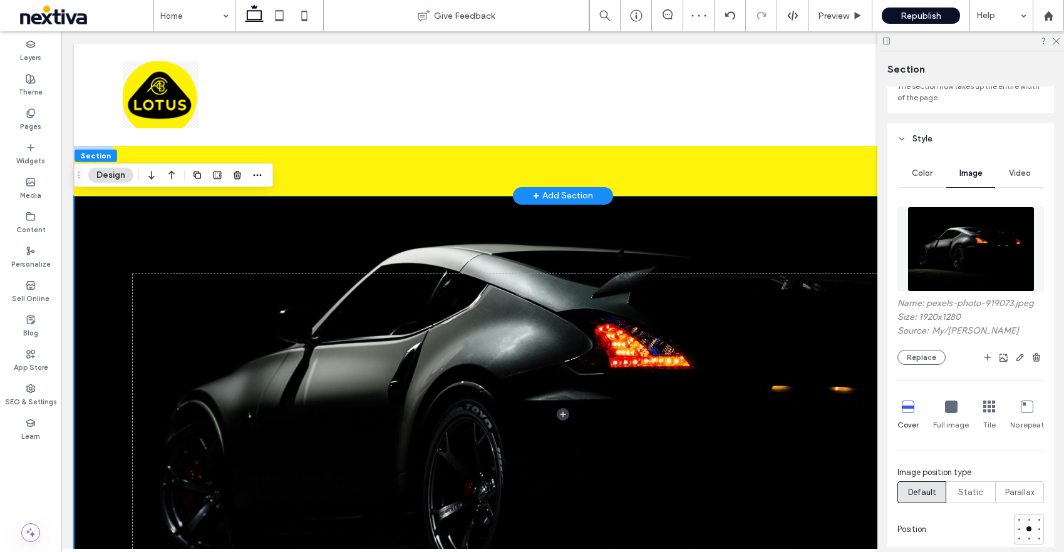
click at [962, 252] on img at bounding box center [970, 249] width 127 height 85
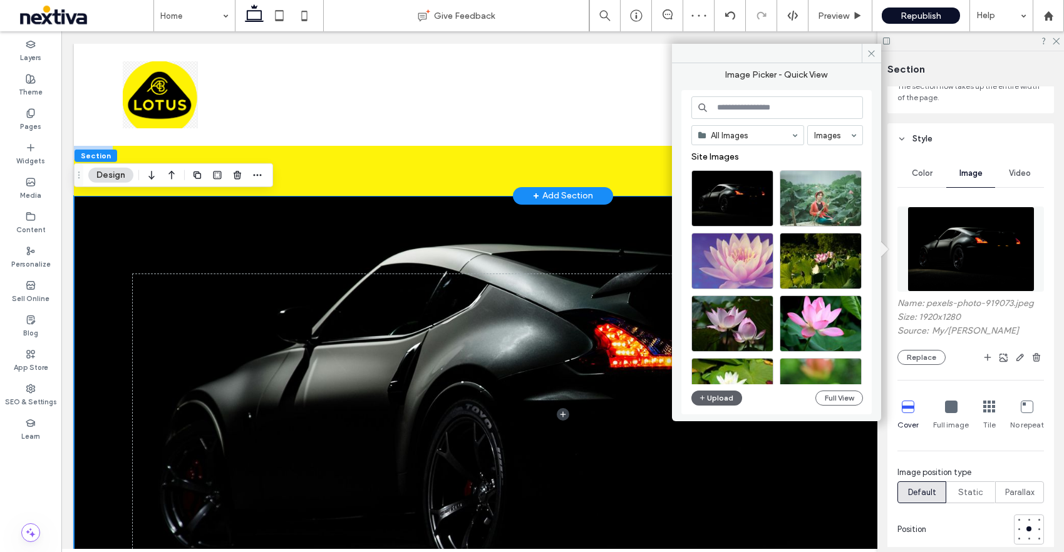
click at [749, 104] on input at bounding box center [777, 107] width 172 height 23
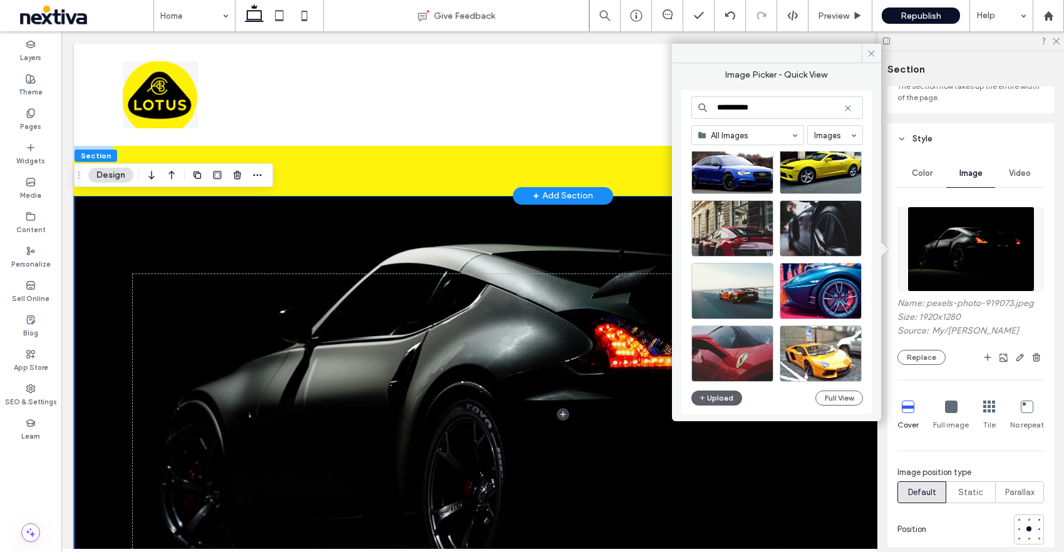
scroll to position [166, 0]
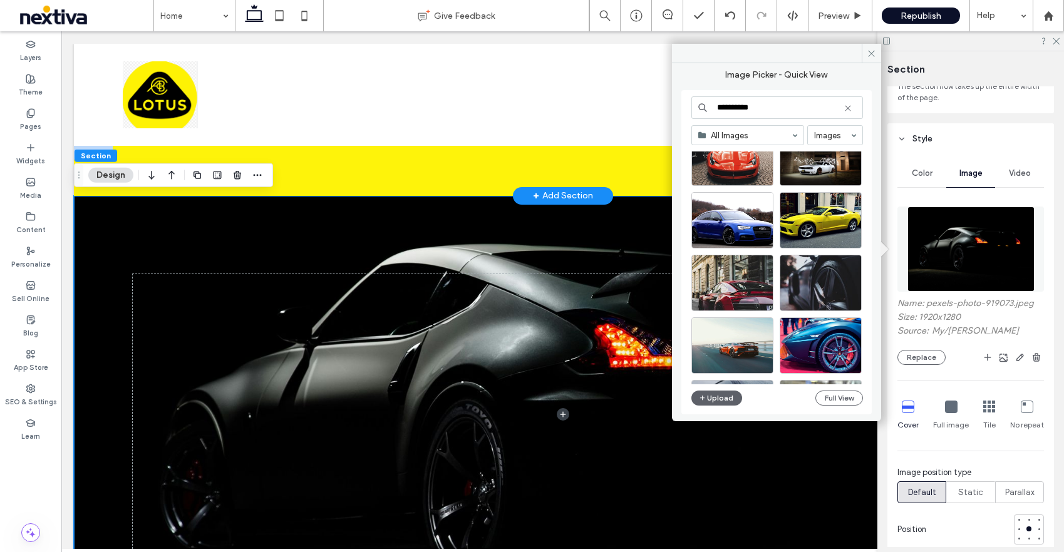
click at [760, 105] on input "**********" at bounding box center [777, 107] width 172 height 23
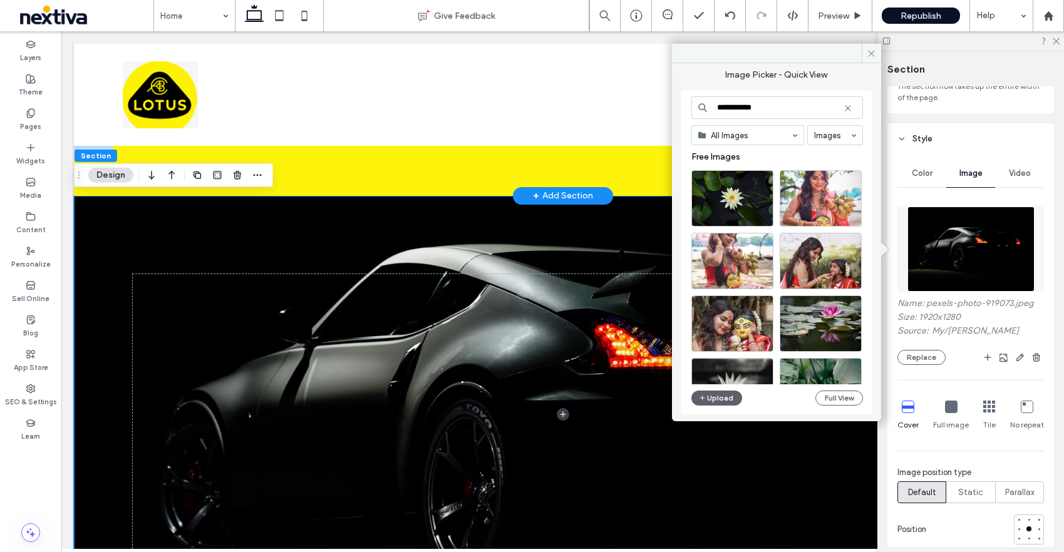
click at [774, 106] on input "**********" at bounding box center [777, 107] width 172 height 23
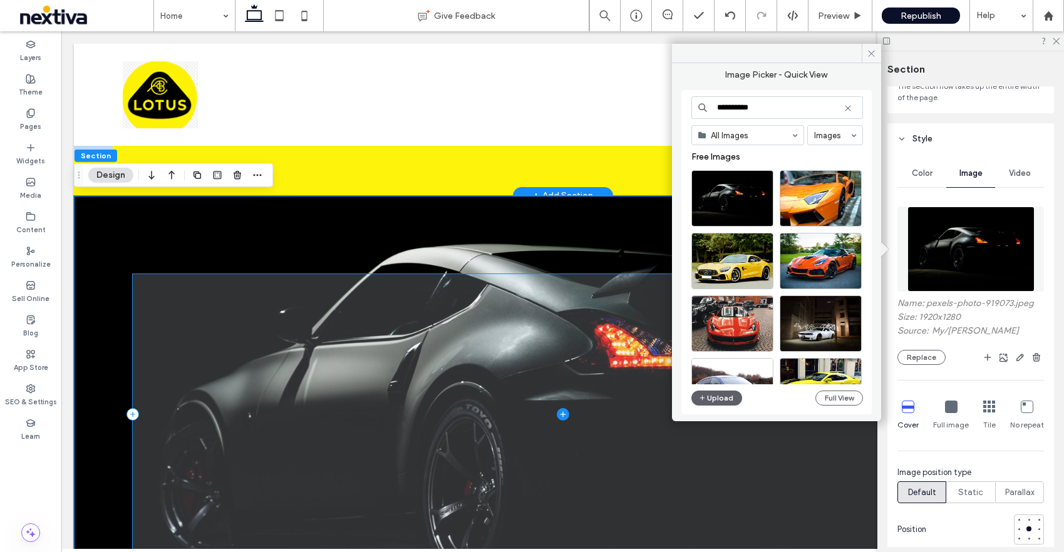
type input "**********"
click at [543, 433] on span at bounding box center [563, 414] width 860 height 280
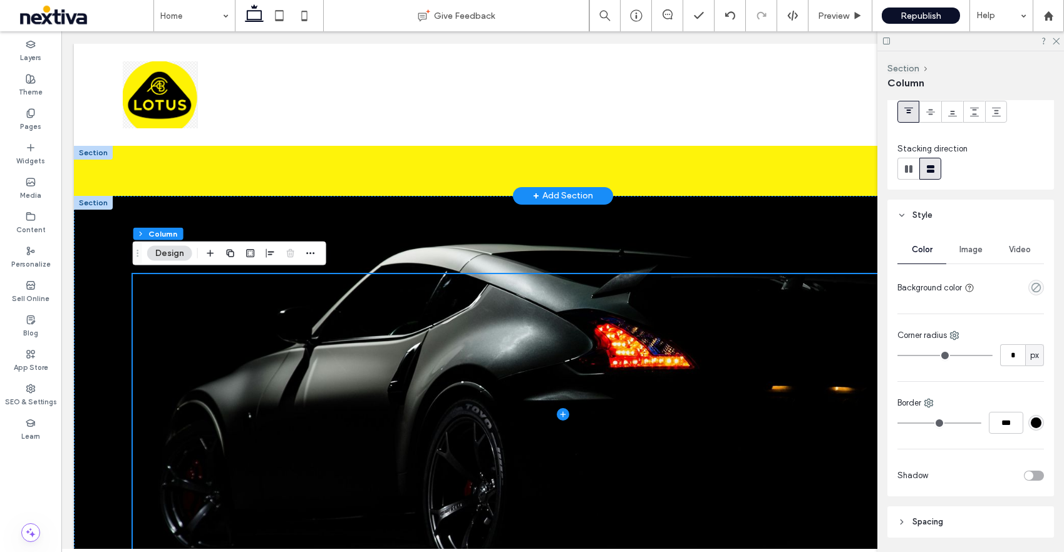
scroll to position [0, 0]
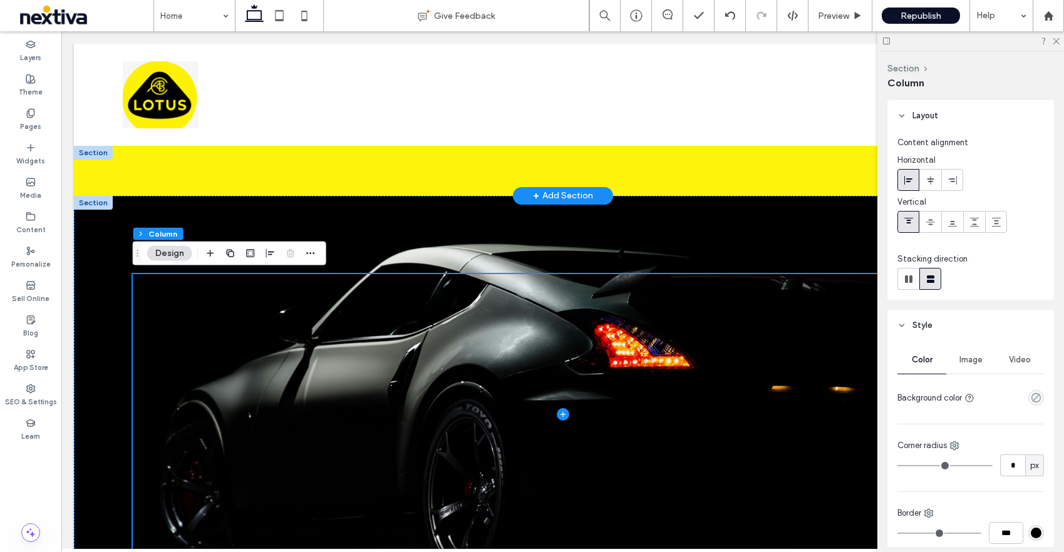
click at [1061, 42] on div at bounding box center [970, 40] width 187 height 19
click at [1057, 42] on icon at bounding box center [1055, 40] width 8 height 8
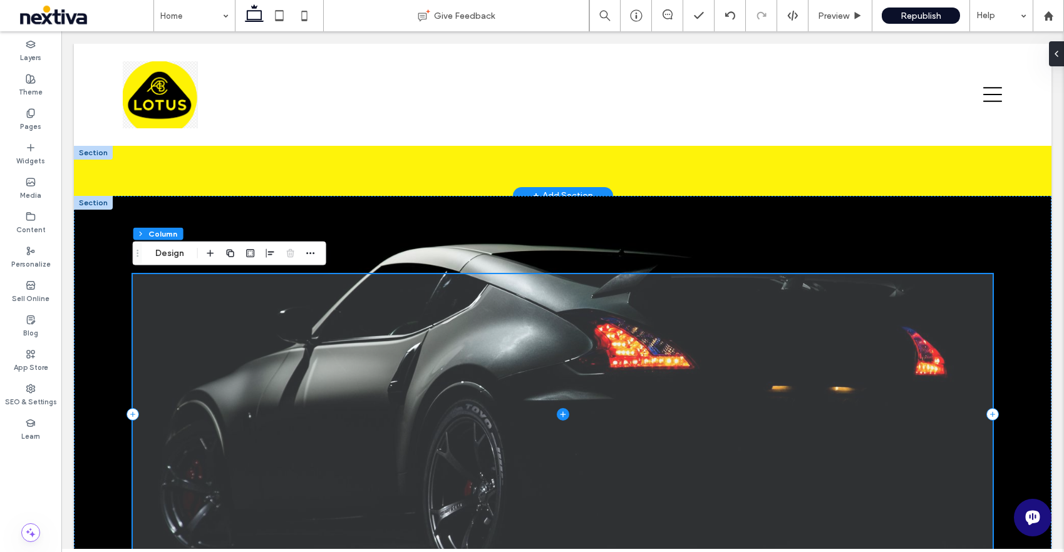
click at [962, 292] on span at bounding box center [563, 414] width 860 height 280
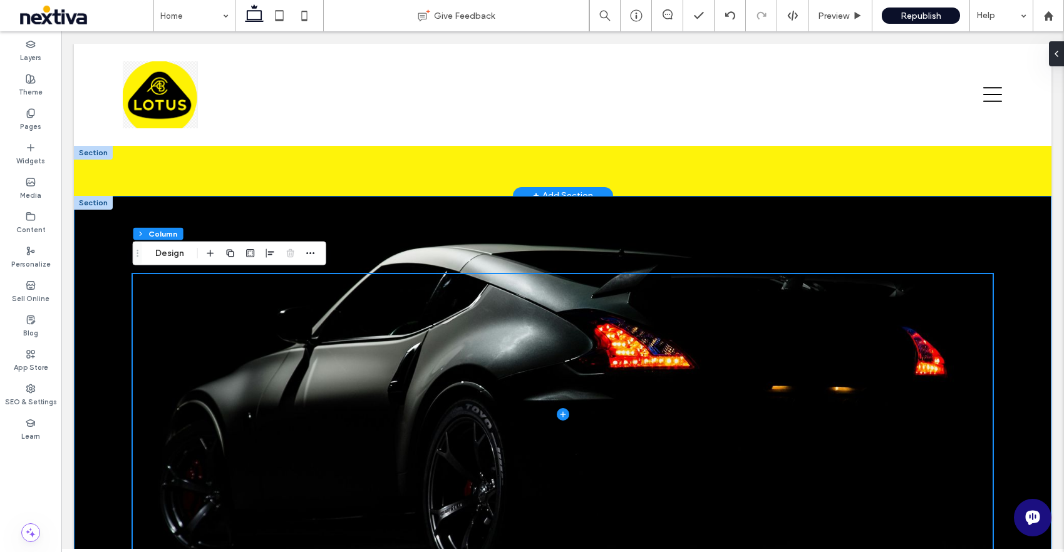
click at [962, 249] on div at bounding box center [562, 414] width 977 height 437
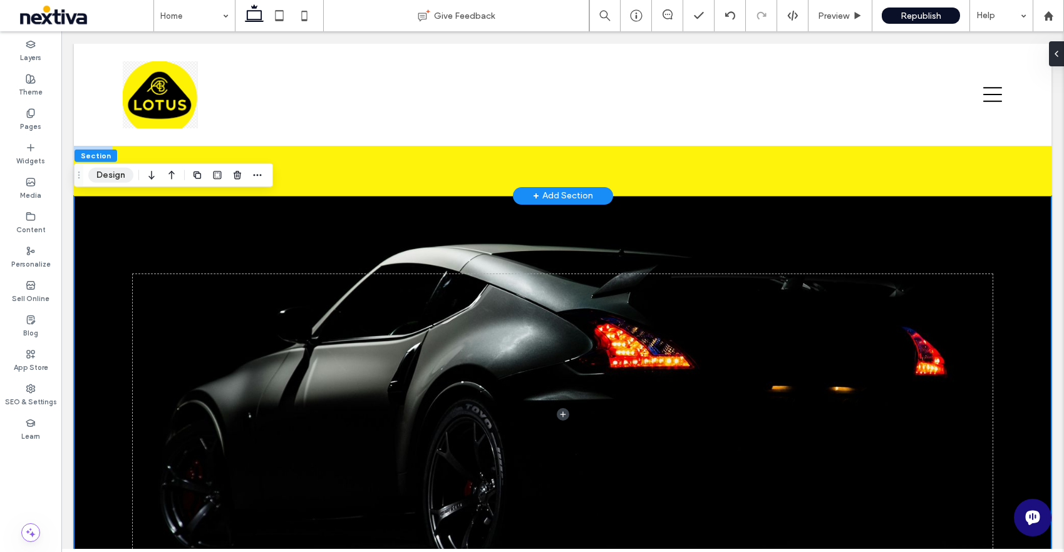
drag, startPoint x: 106, startPoint y: 177, endPoint x: 460, endPoint y: 147, distance: 355.0
click at [106, 177] on button "Design" at bounding box center [110, 175] width 45 height 15
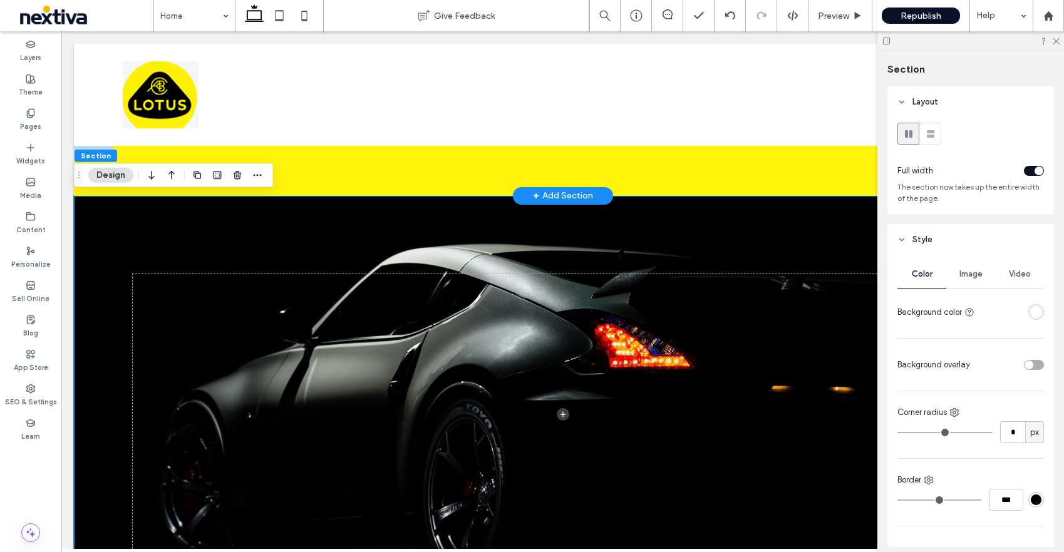
click at [965, 272] on span "Image" at bounding box center [970, 274] width 23 height 10
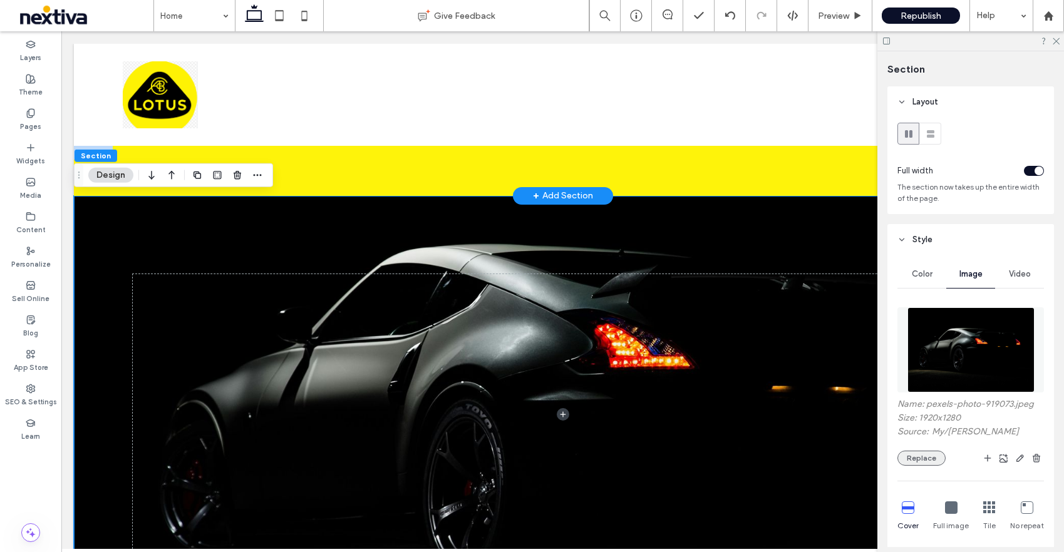
click at [920, 463] on button "Replace" at bounding box center [921, 458] width 48 height 15
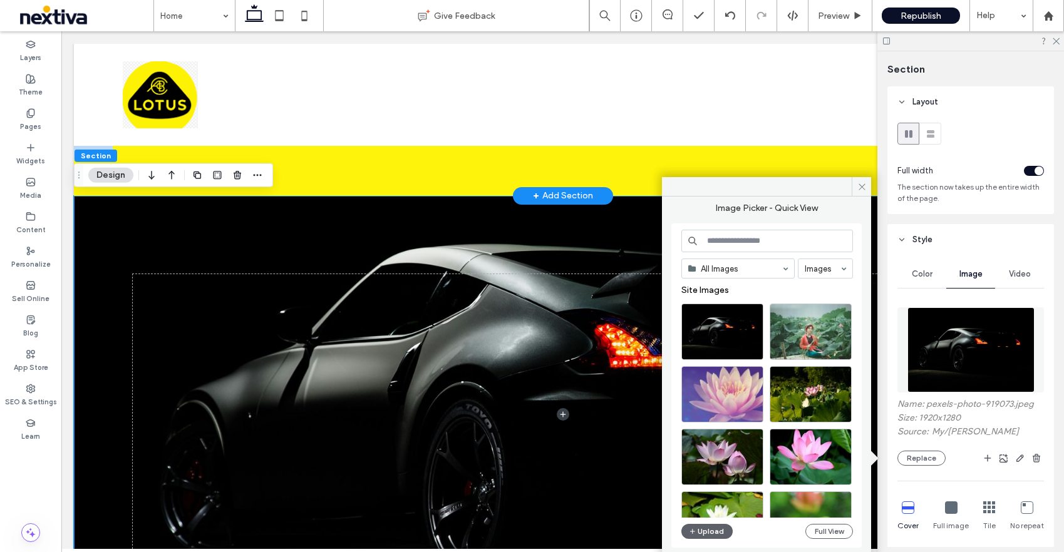
click at [709, 540] on div "All Images Images Site Images Upload Full View" at bounding box center [767, 386] width 172 height 312
click at [704, 533] on button "Upload" at bounding box center [706, 531] width 51 height 15
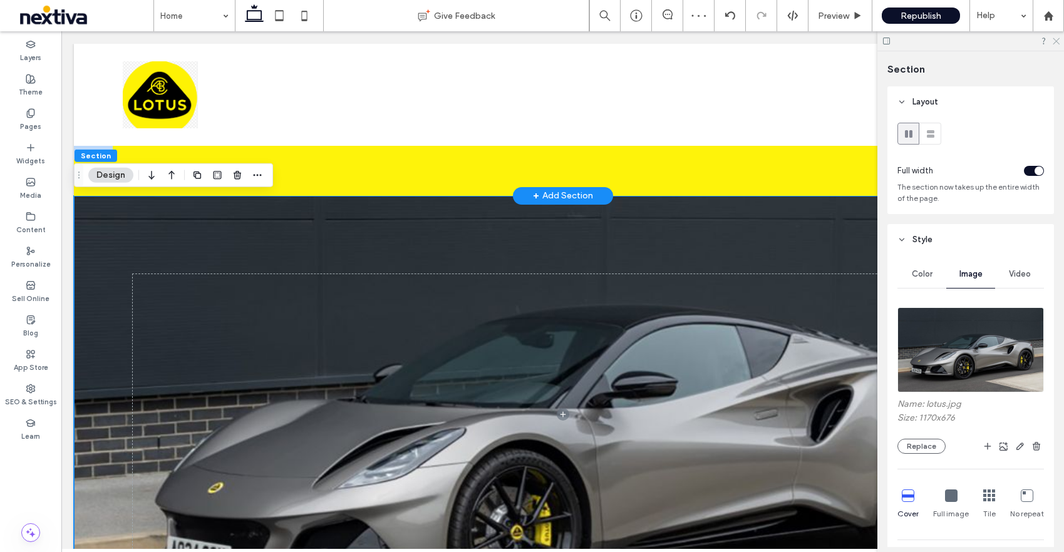
click at [1057, 40] on use at bounding box center [1055, 41] width 7 height 7
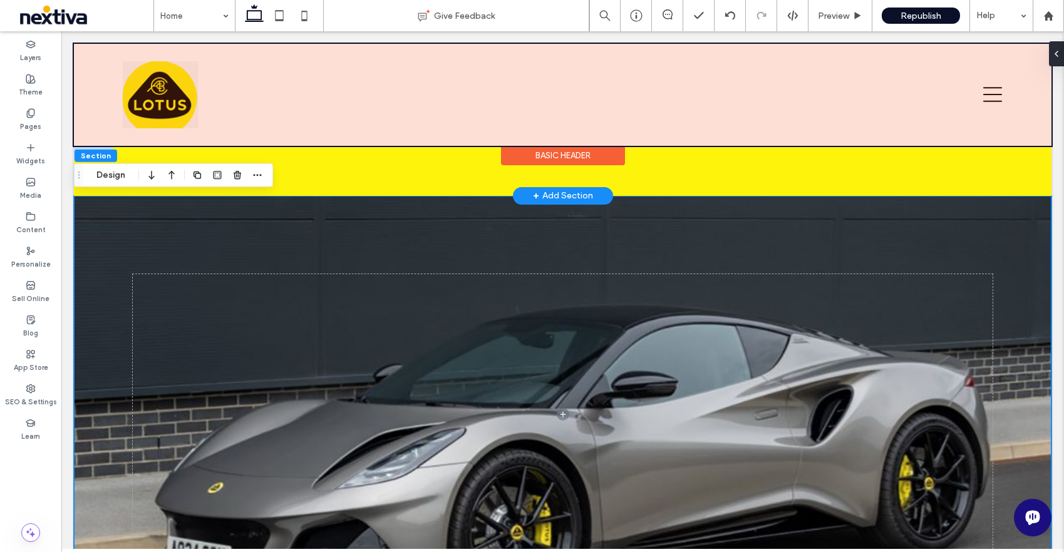
click at [349, 88] on div at bounding box center [562, 95] width 977 height 102
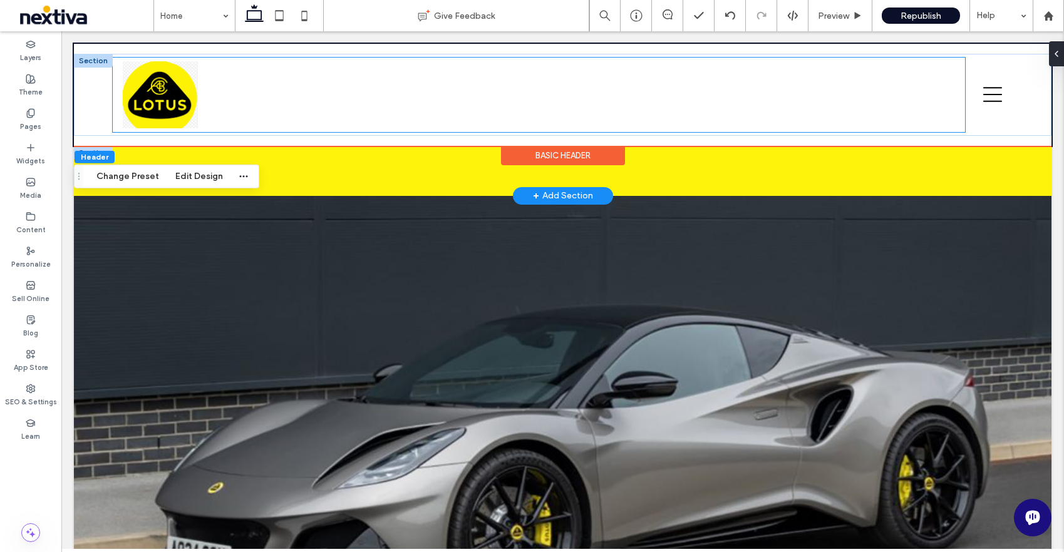
click at [411, 97] on div at bounding box center [539, 95] width 852 height 75
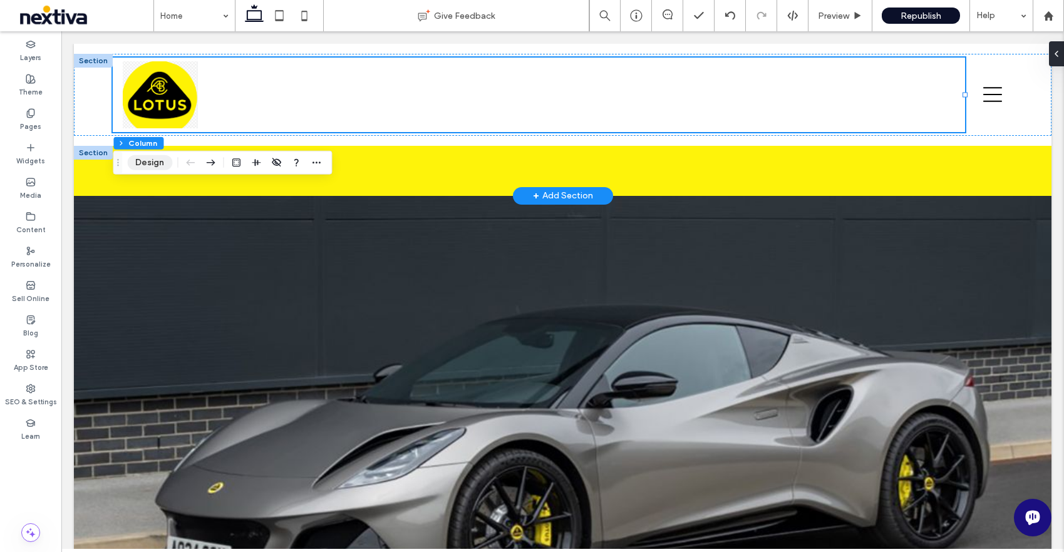
click at [153, 162] on button "Design" at bounding box center [149, 162] width 45 height 15
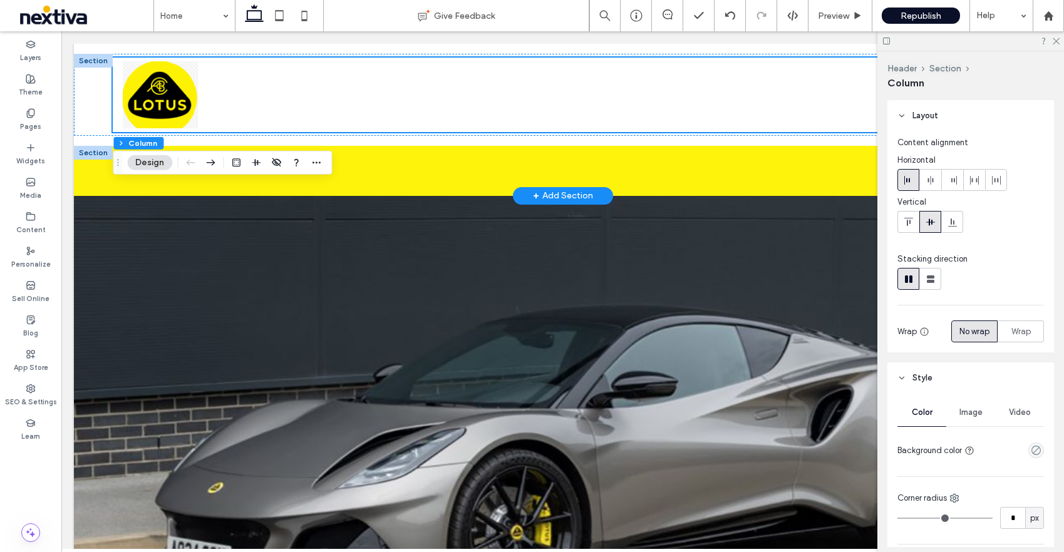
click at [967, 418] on div "Image" at bounding box center [970, 413] width 49 height 28
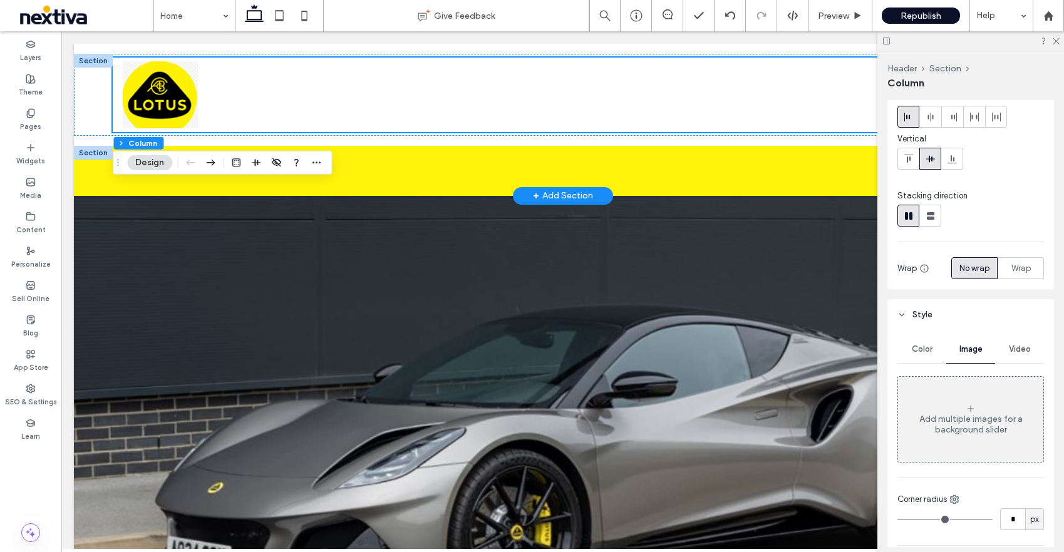
scroll to position [85, 0]
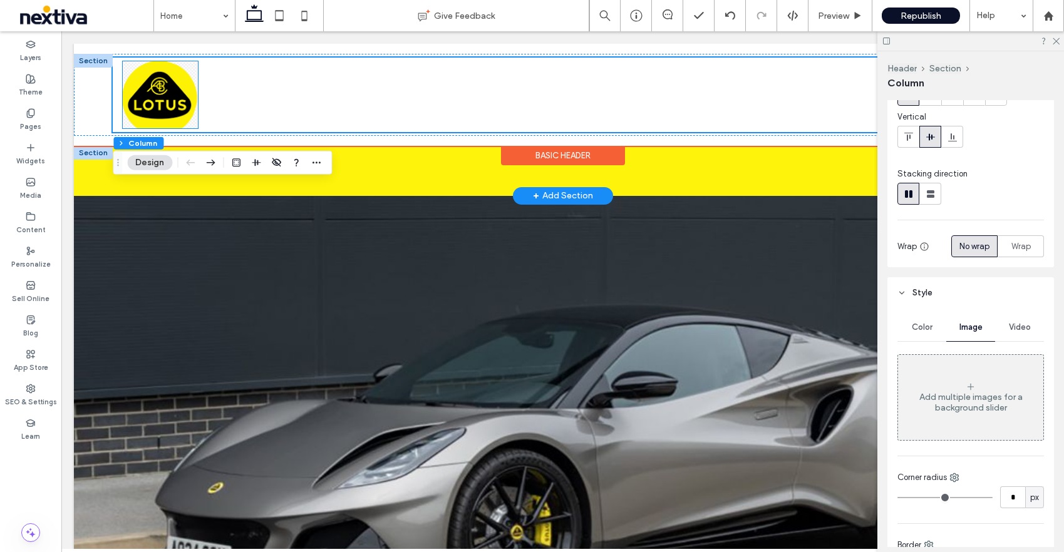
click at [153, 111] on img at bounding box center [160, 94] width 75 height 67
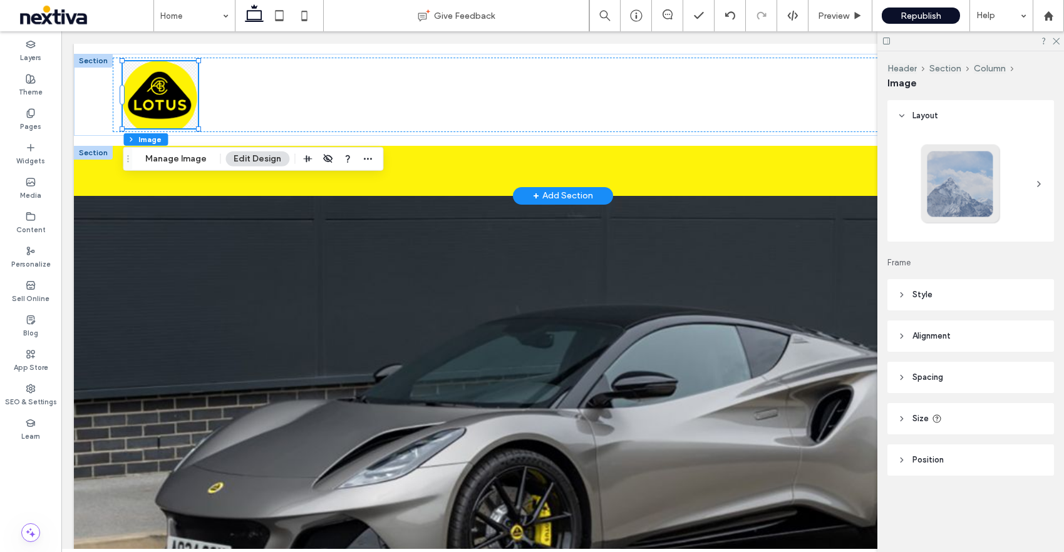
click at [956, 172] on div at bounding box center [960, 184] width 83 height 83
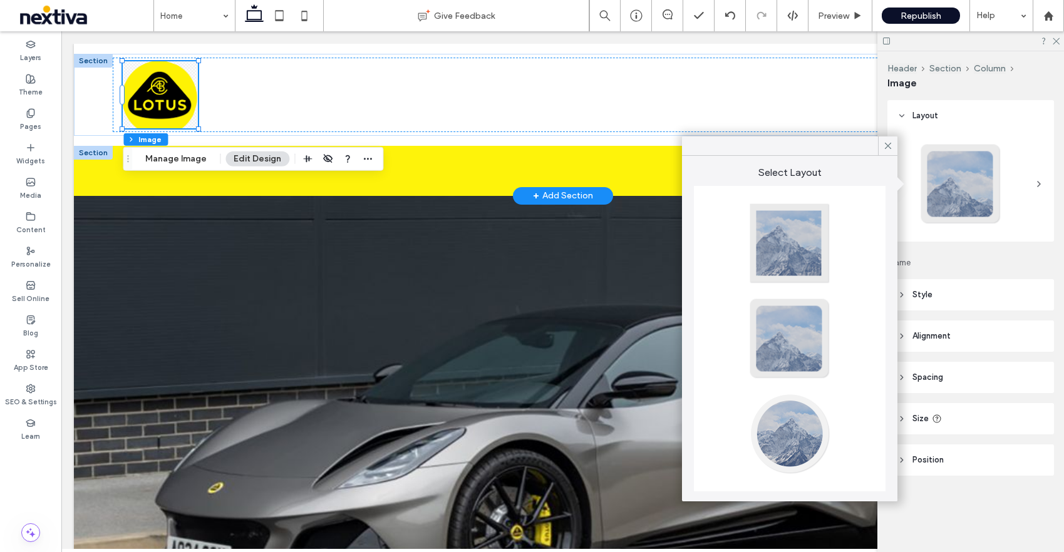
click at [797, 429] on div at bounding box center [789, 434] width 83 height 83
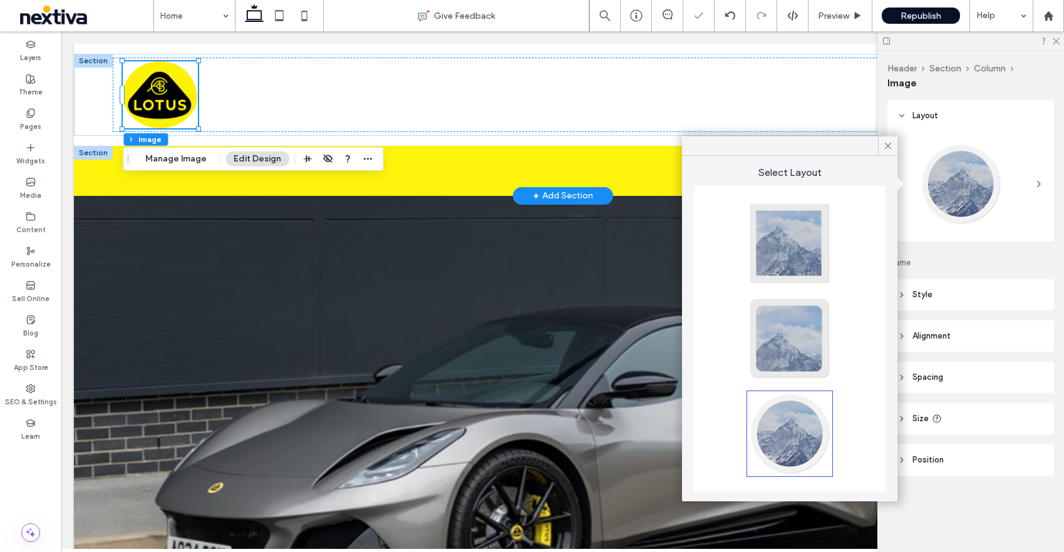
type input "**"
click at [1056, 43] on icon at bounding box center [1055, 40] width 8 height 8
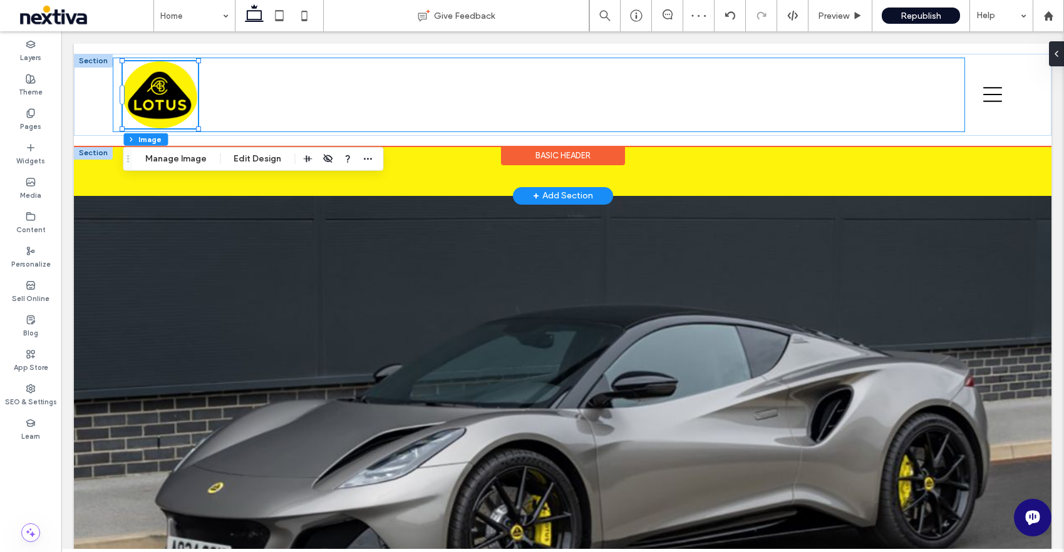
click at [728, 93] on div at bounding box center [539, 95] width 852 height 75
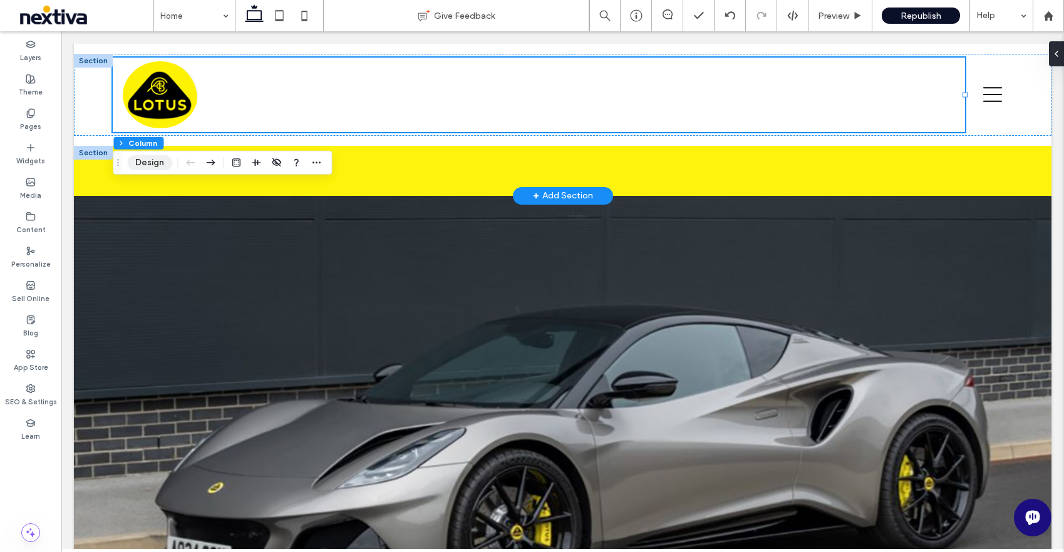
click at [161, 162] on button "Design" at bounding box center [149, 162] width 45 height 15
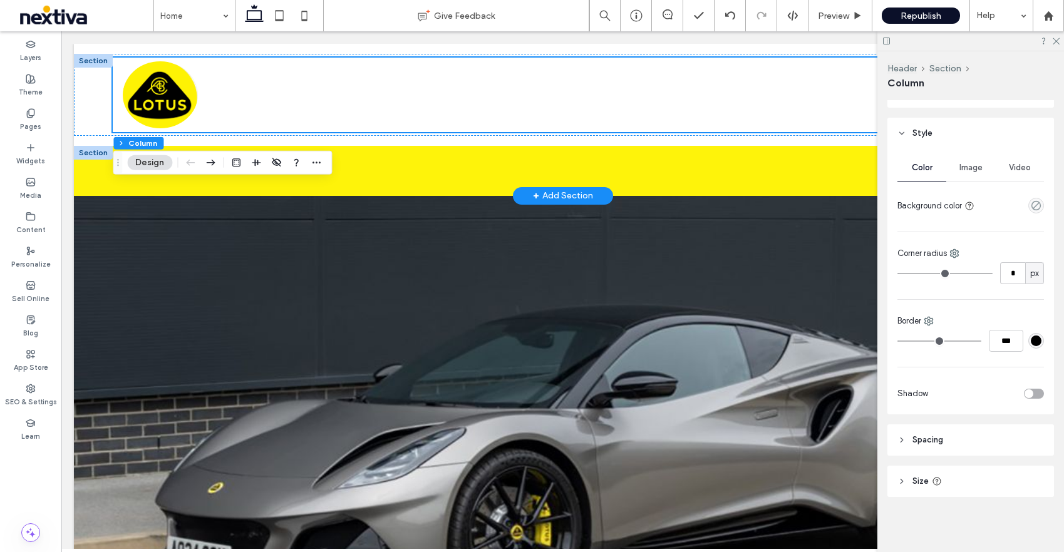
scroll to position [0, 0]
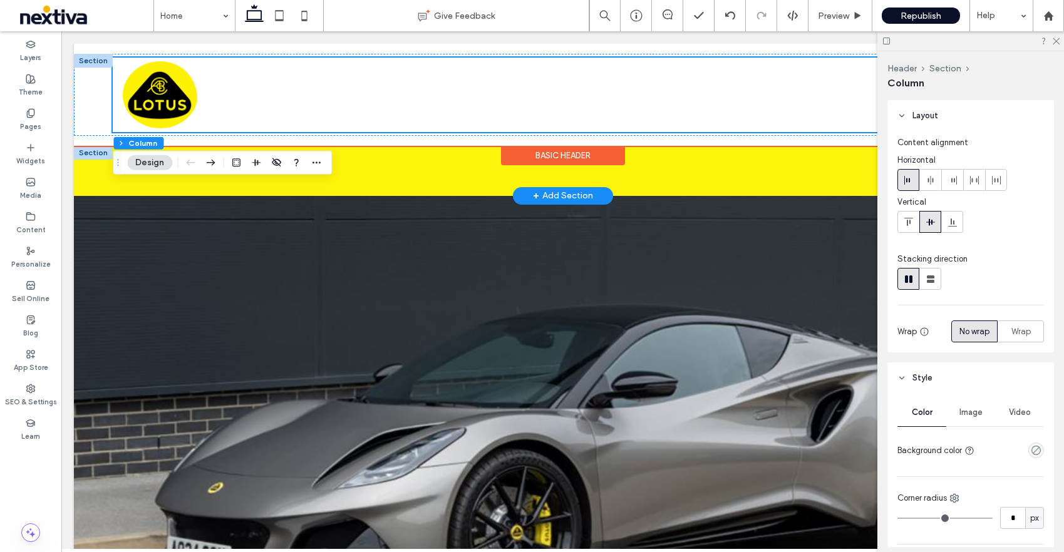
click at [689, 96] on div at bounding box center [539, 95] width 852 height 75
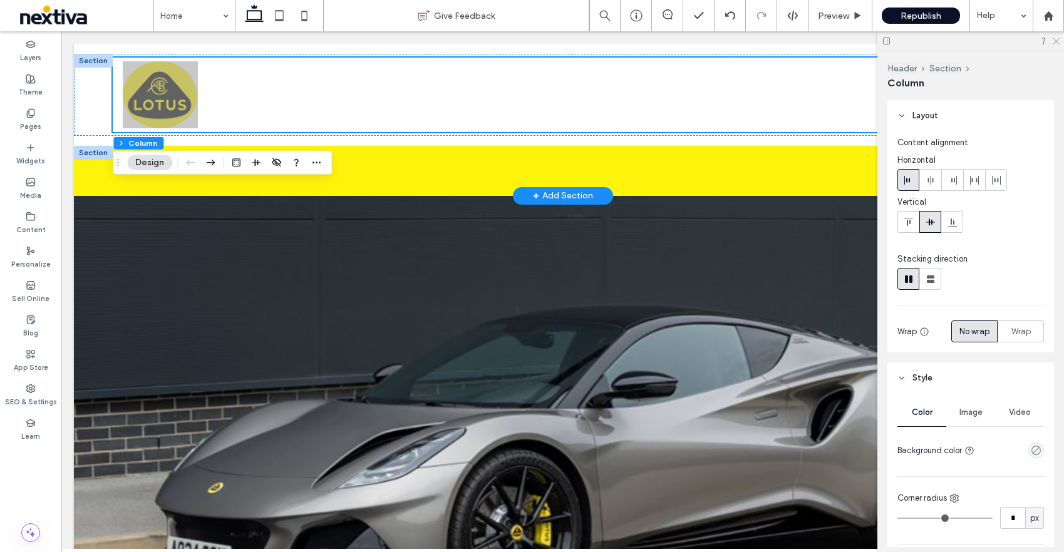
drag, startPoint x: 1058, startPoint y: 38, endPoint x: 837, endPoint y: 47, distance: 221.2
click at [1058, 38] on icon at bounding box center [1055, 40] width 8 height 8
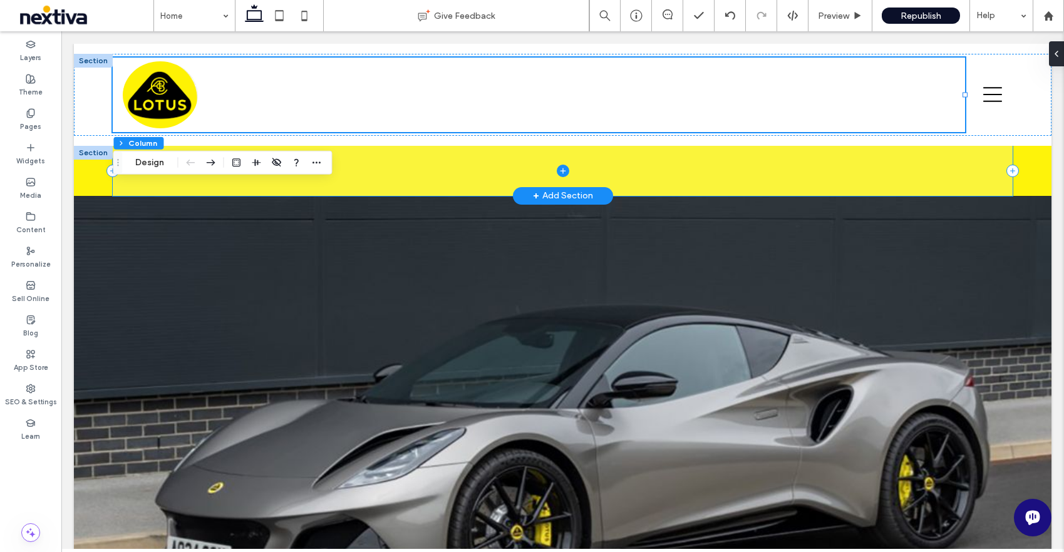
click at [709, 159] on span at bounding box center [562, 171] width 899 height 50
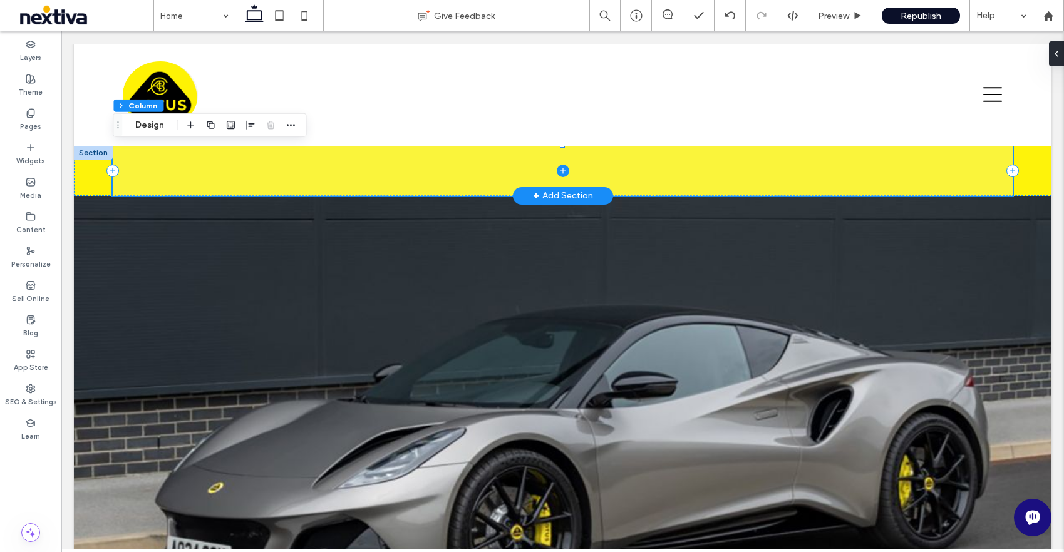
click at [424, 173] on span at bounding box center [562, 171] width 899 height 50
click at [563, 168] on icon at bounding box center [563, 171] width 13 height 13
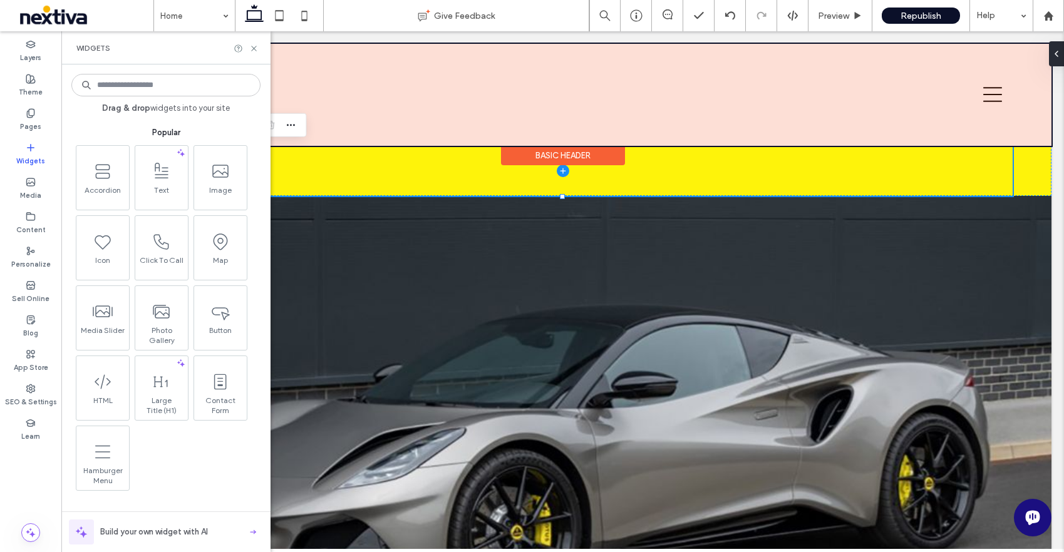
click at [441, 141] on div at bounding box center [562, 95] width 977 height 102
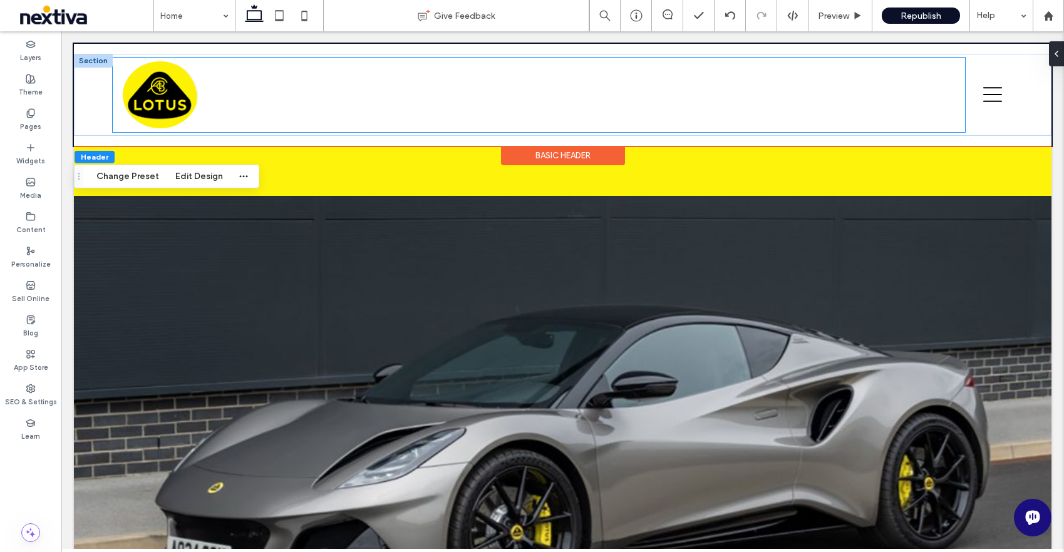
click at [446, 111] on div at bounding box center [539, 95] width 852 height 75
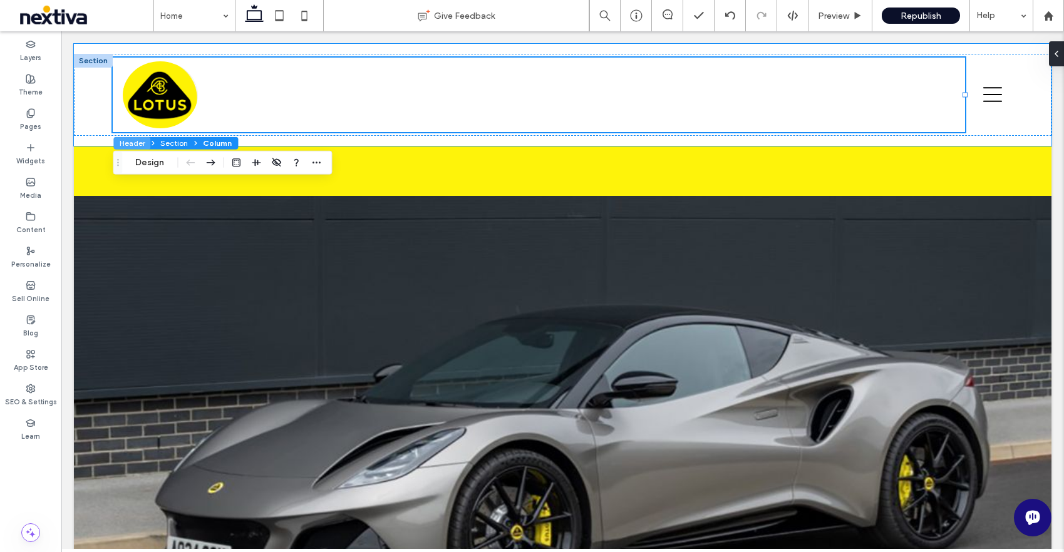
click at [118, 144] on button "Header" at bounding box center [131, 143] width 37 height 13
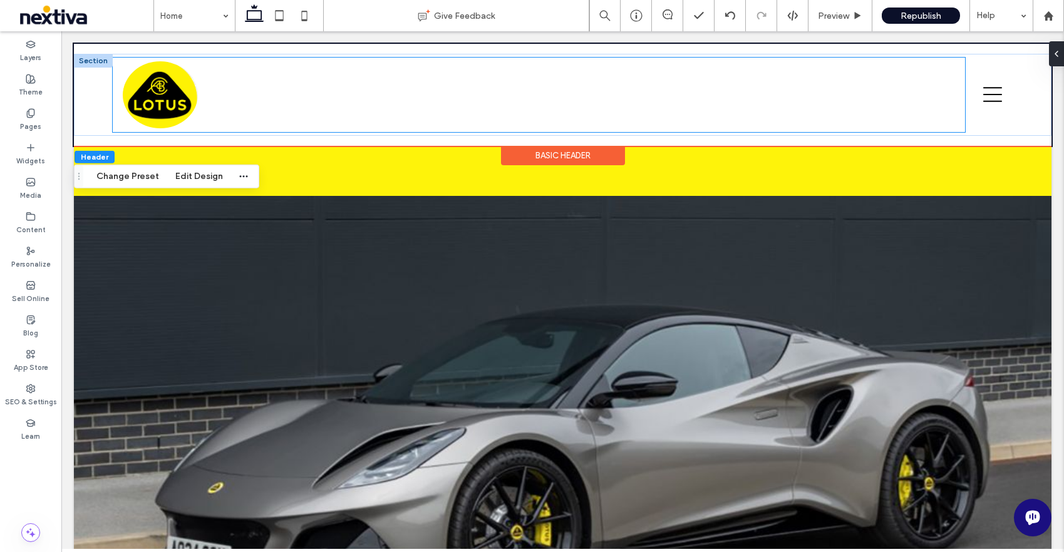
click at [275, 75] on div at bounding box center [539, 95] width 852 height 75
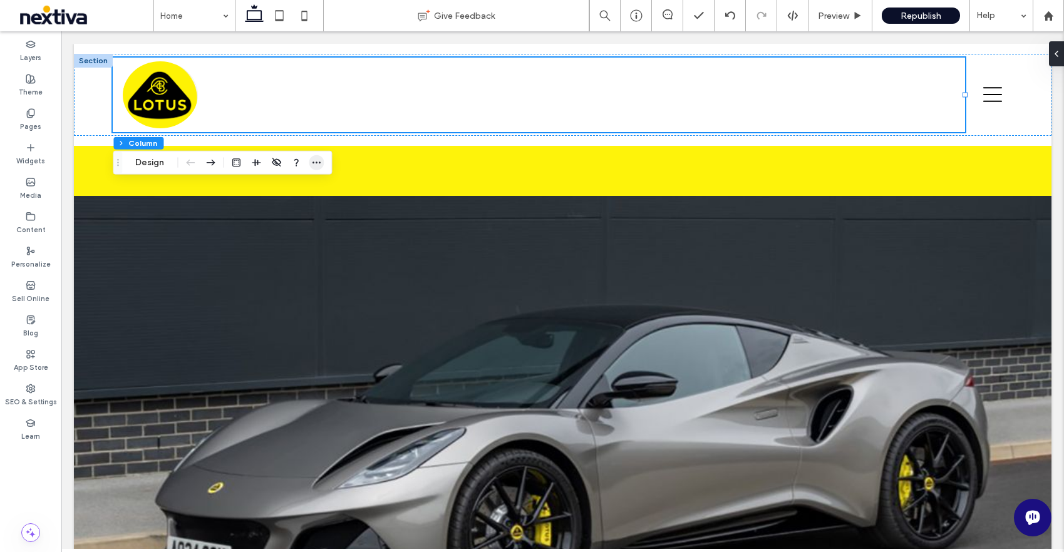
click at [322, 162] on span "button" at bounding box center [316, 162] width 15 height 15
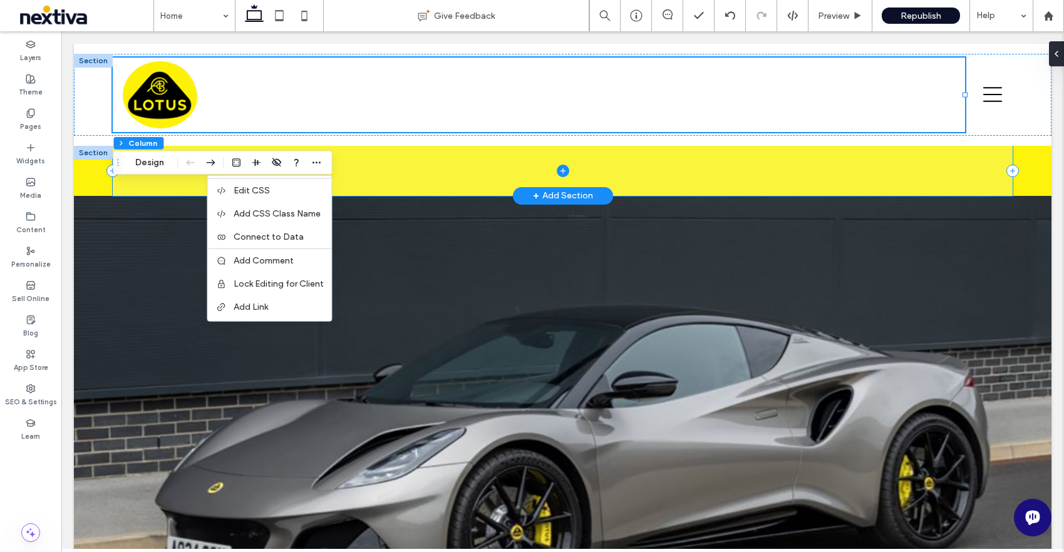
click at [415, 172] on span at bounding box center [562, 171] width 899 height 50
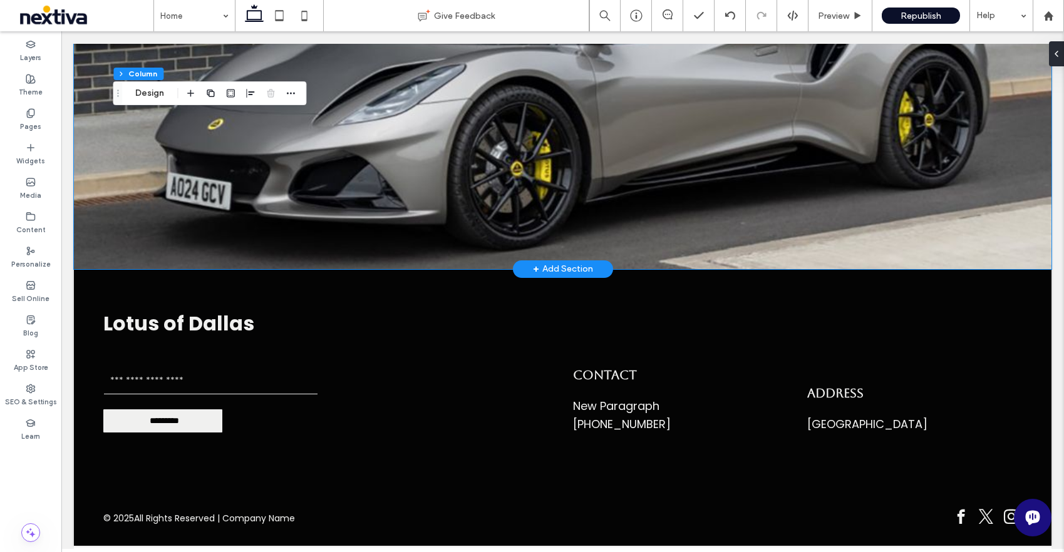
scroll to position [367, 0]
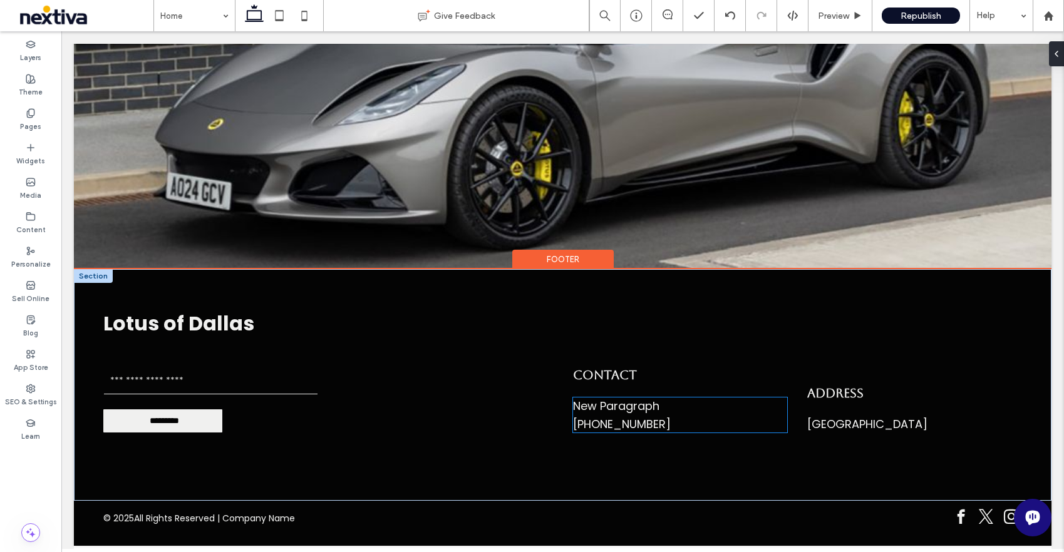
type input "**"
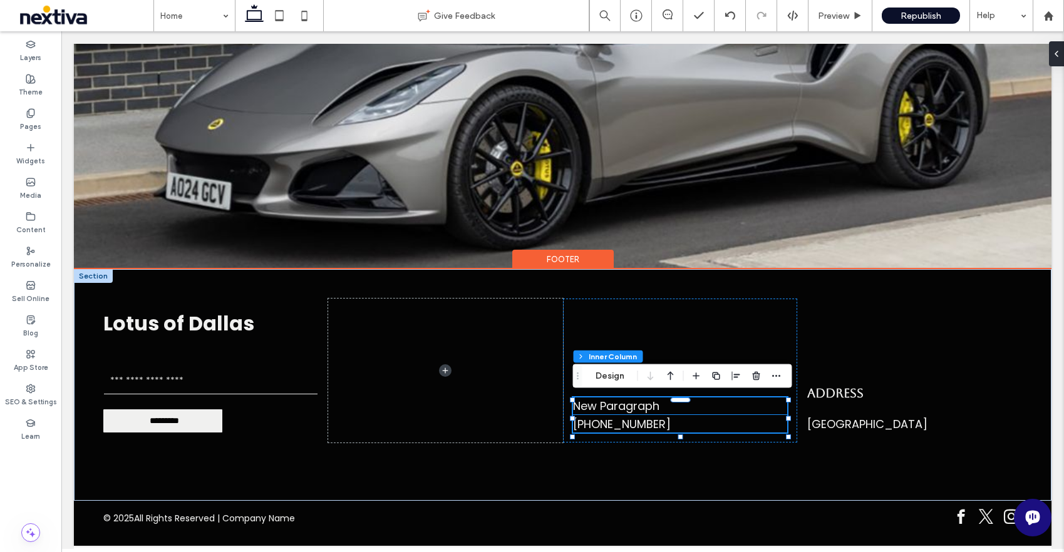
click at [635, 404] on p "New Paragraph" at bounding box center [680, 406] width 215 height 17
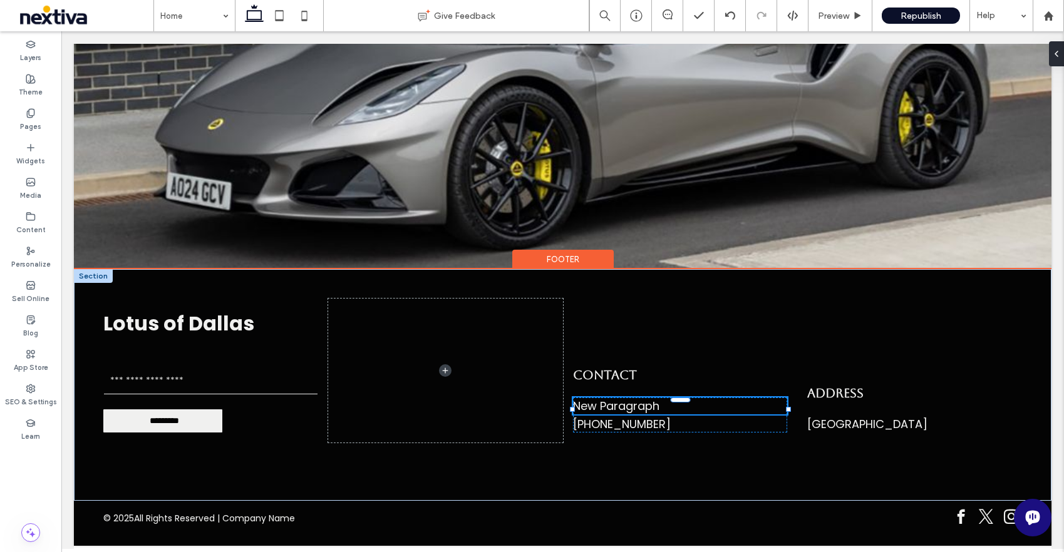
type input "*******"
type input "**"
click at [630, 404] on span "**********" at bounding box center [601, 406] width 57 height 11
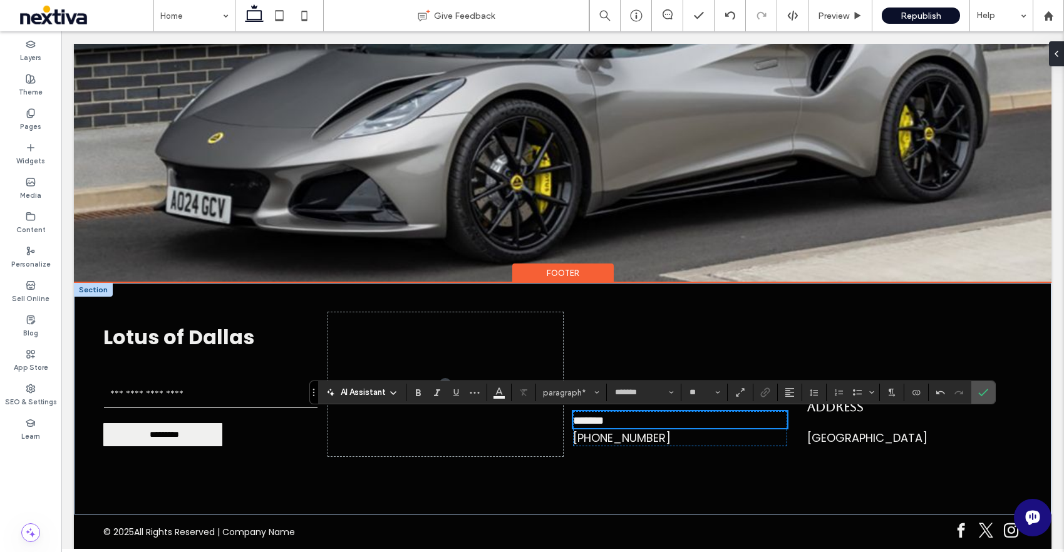
scroll to position [367, 0]
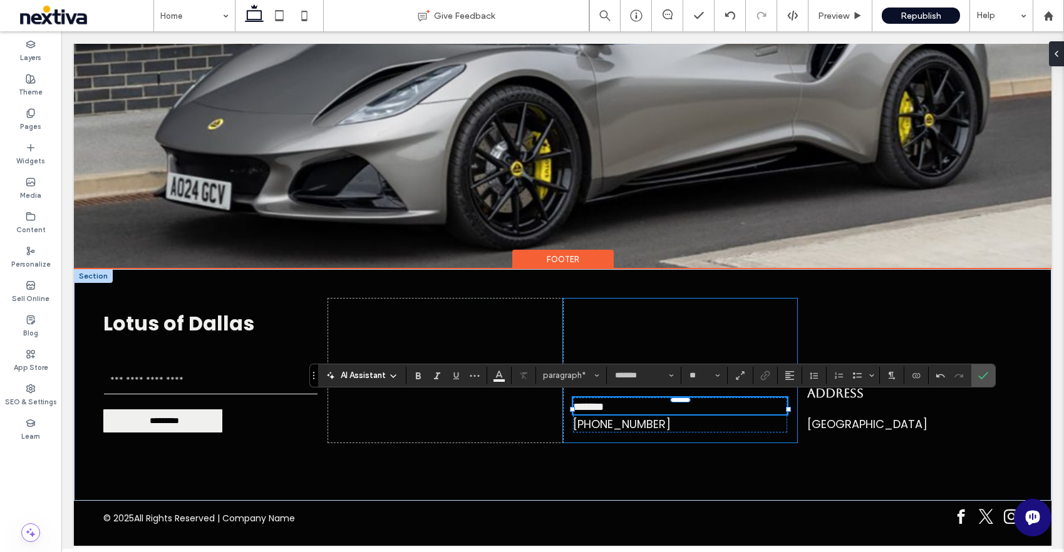
click at [674, 307] on div "Contact ******* ﻿ [PHONE_NUMBER]" at bounding box center [680, 371] width 235 height 144
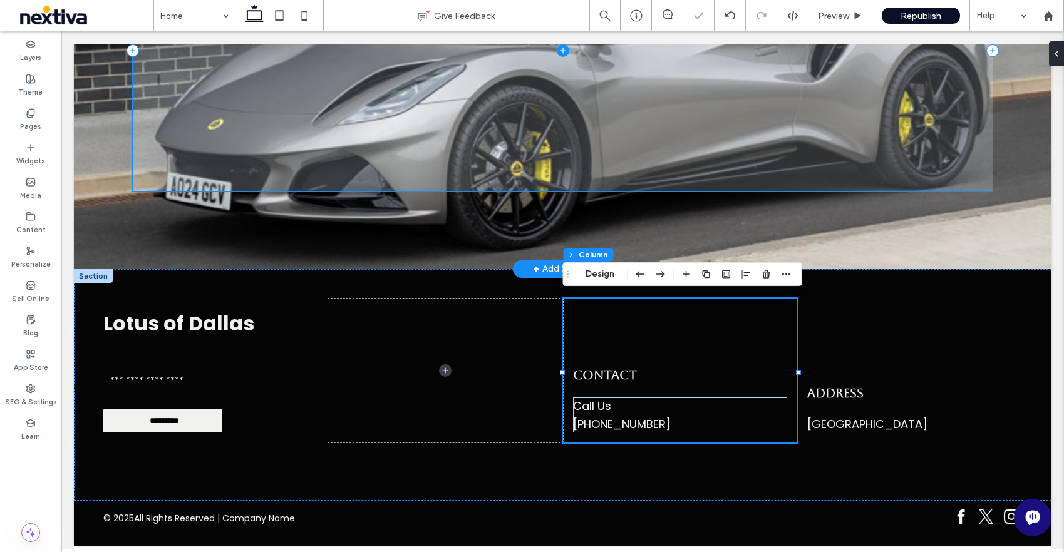
click at [711, 179] on span at bounding box center [563, 50] width 860 height 280
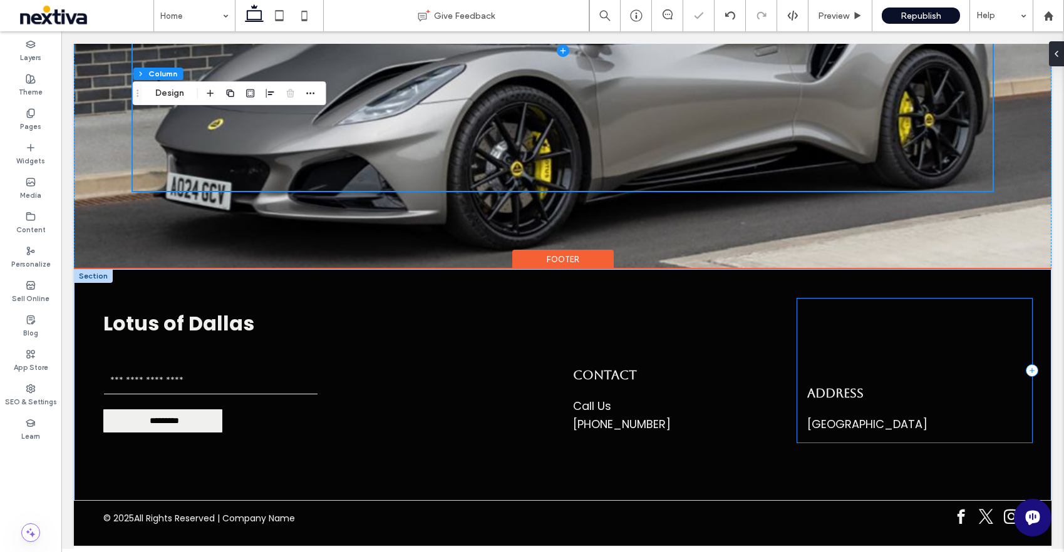
click at [887, 332] on div "Address [GEOGRAPHIC_DATA]" at bounding box center [914, 371] width 235 height 144
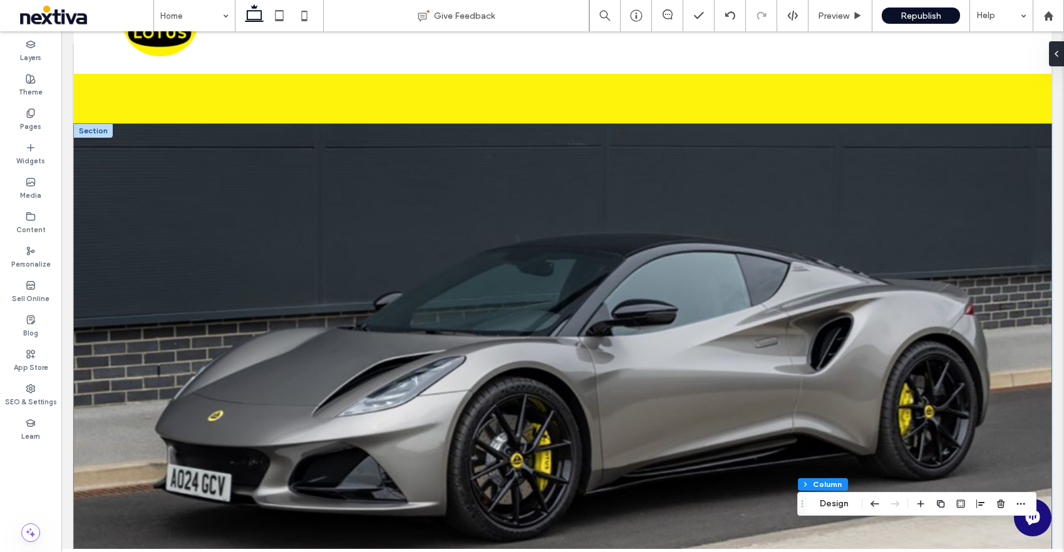
scroll to position [0, 0]
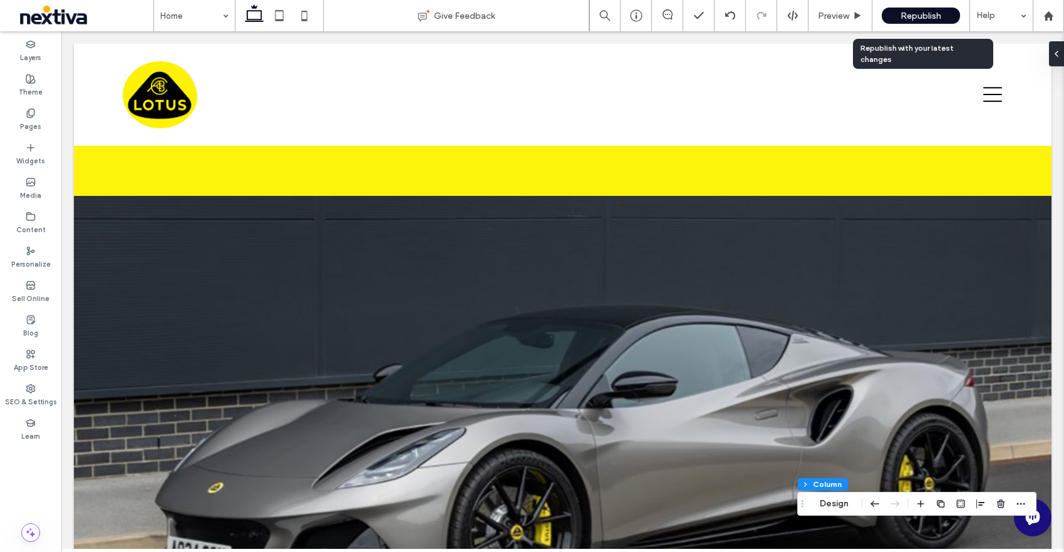
click at [922, 11] on span "Republish" at bounding box center [920, 16] width 41 height 11
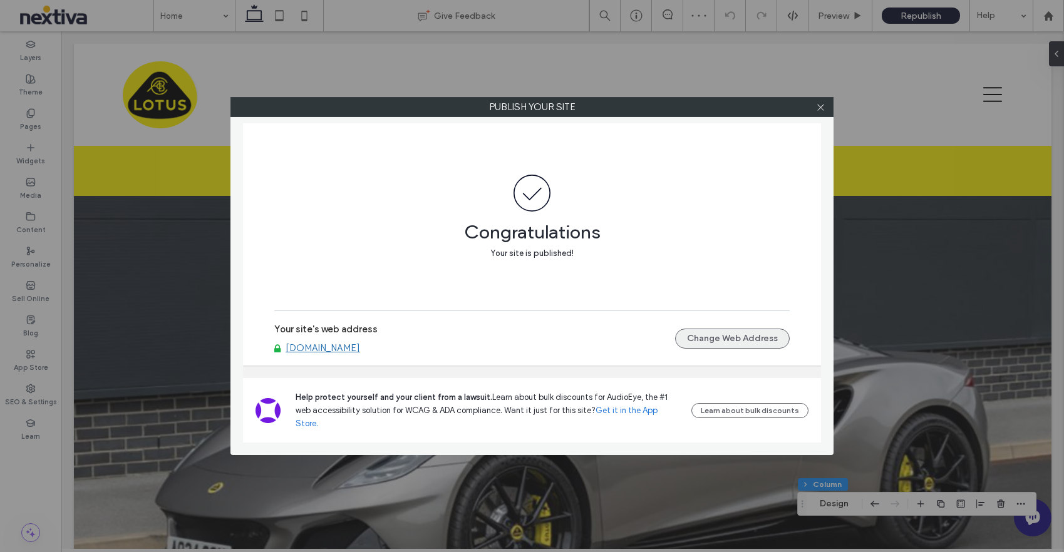
click at [734, 349] on button "Change Web Address" at bounding box center [732, 339] width 115 height 20
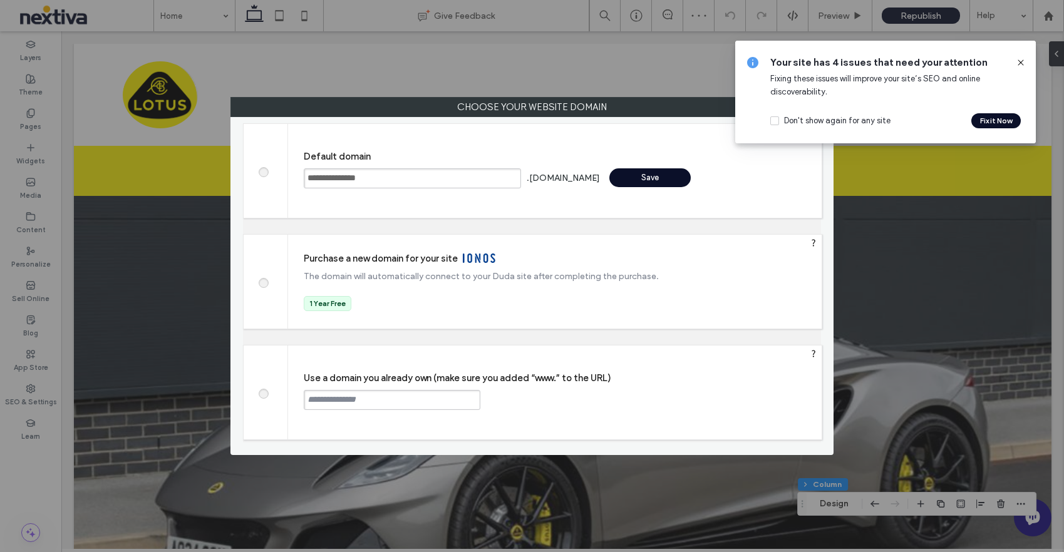
click at [354, 172] on input "**********" at bounding box center [412, 178] width 217 height 20
click at [625, 176] on div "Save" at bounding box center [649, 177] width 81 height 19
click at [637, 183] on div "Save" at bounding box center [649, 177] width 81 height 19
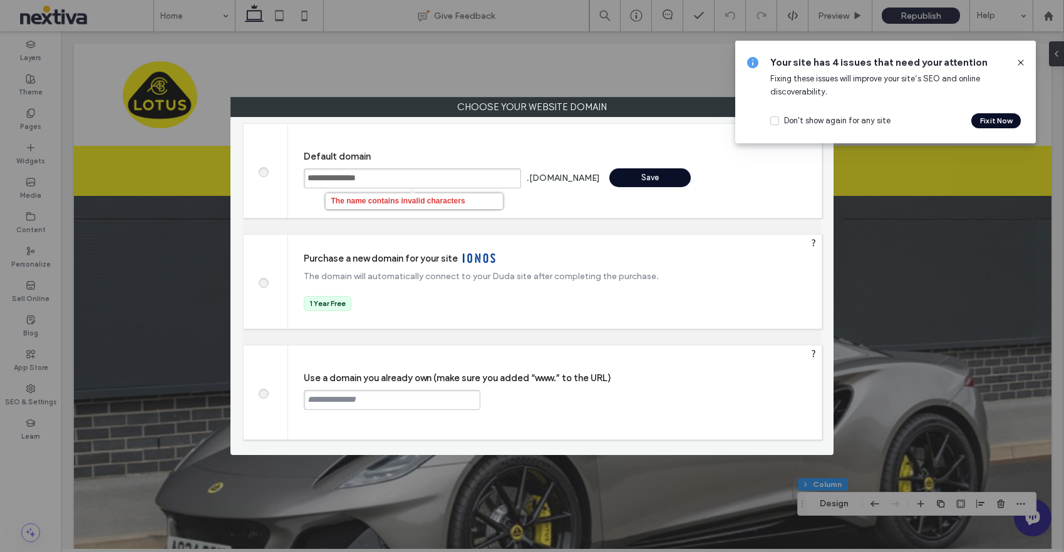
click at [352, 181] on input "**********" at bounding box center [412, 178] width 217 height 20
type input "**********"
click at [638, 185] on div "Save" at bounding box center [649, 177] width 81 height 19
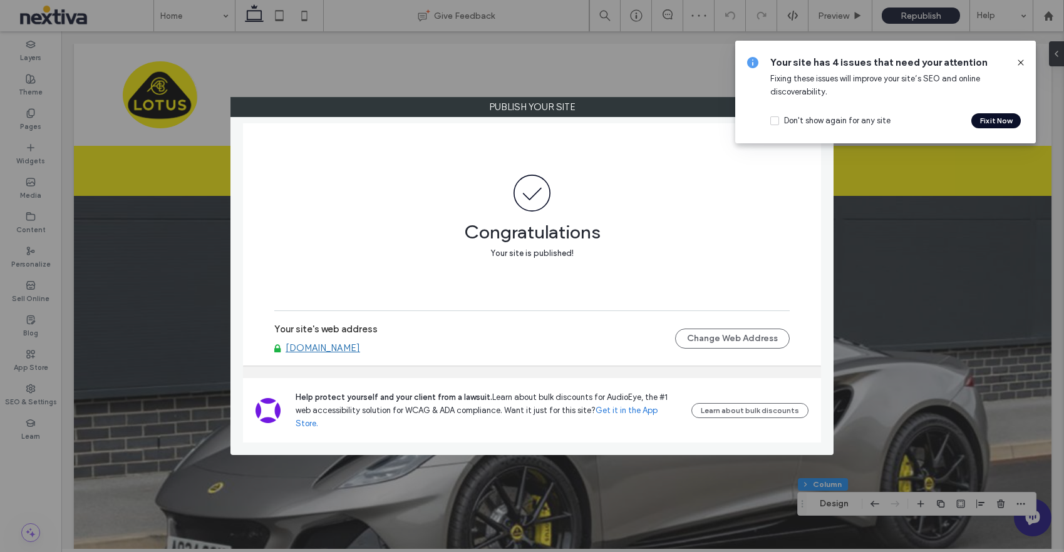
click at [307, 354] on link "[DOMAIN_NAME]" at bounding box center [323, 347] width 75 height 11
drag, startPoint x: 416, startPoint y: 361, endPoint x: 289, endPoint y: 364, distance: 127.1
click at [289, 354] on div "[DOMAIN_NAME]" at bounding box center [474, 347] width 401 height 11
